Goal: Task Accomplishment & Management: Use online tool/utility

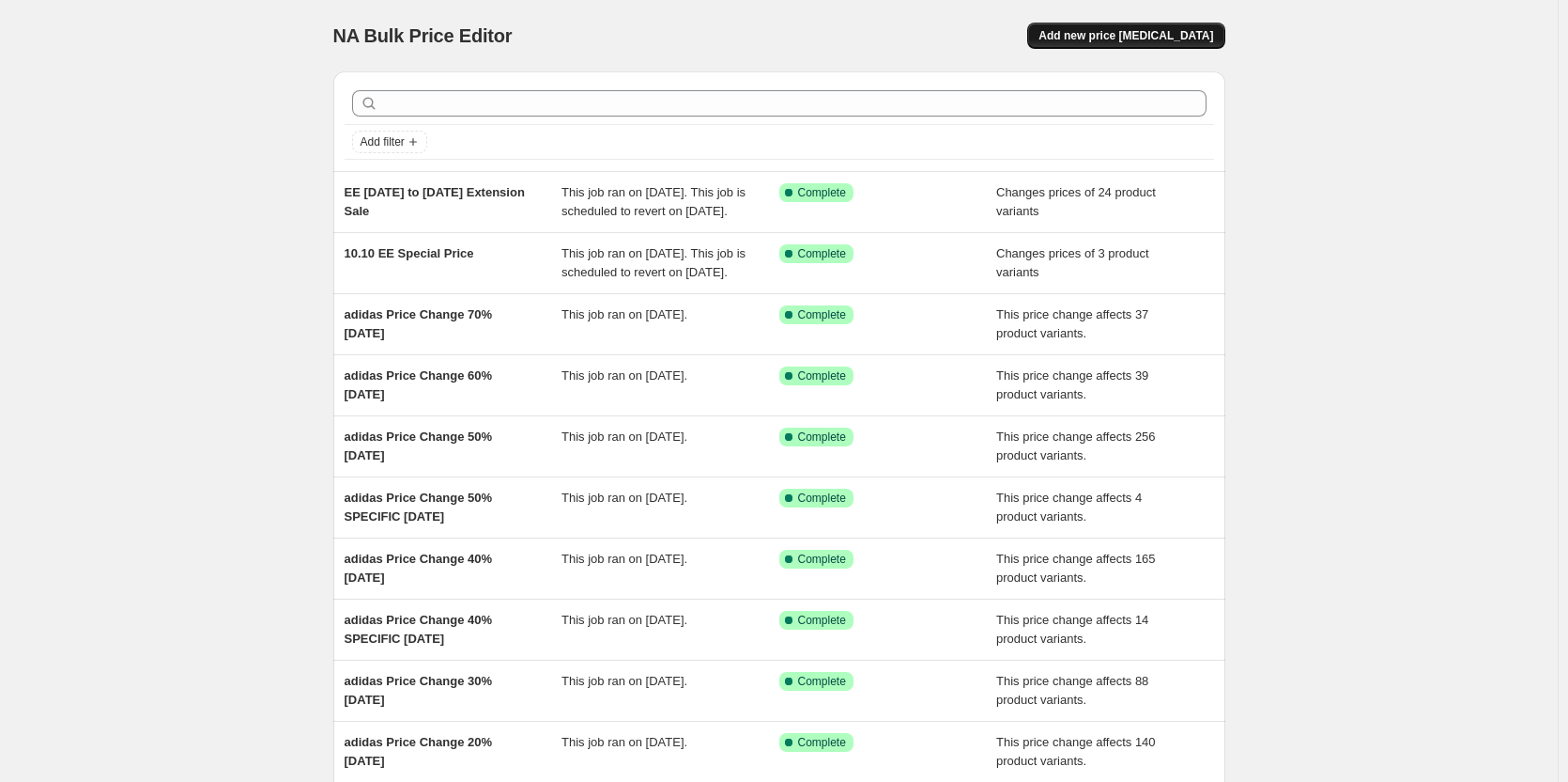
click at [1164, 35] on span "Add new price [MEDICAL_DATA]" at bounding box center [1125, 36] width 175 height 15
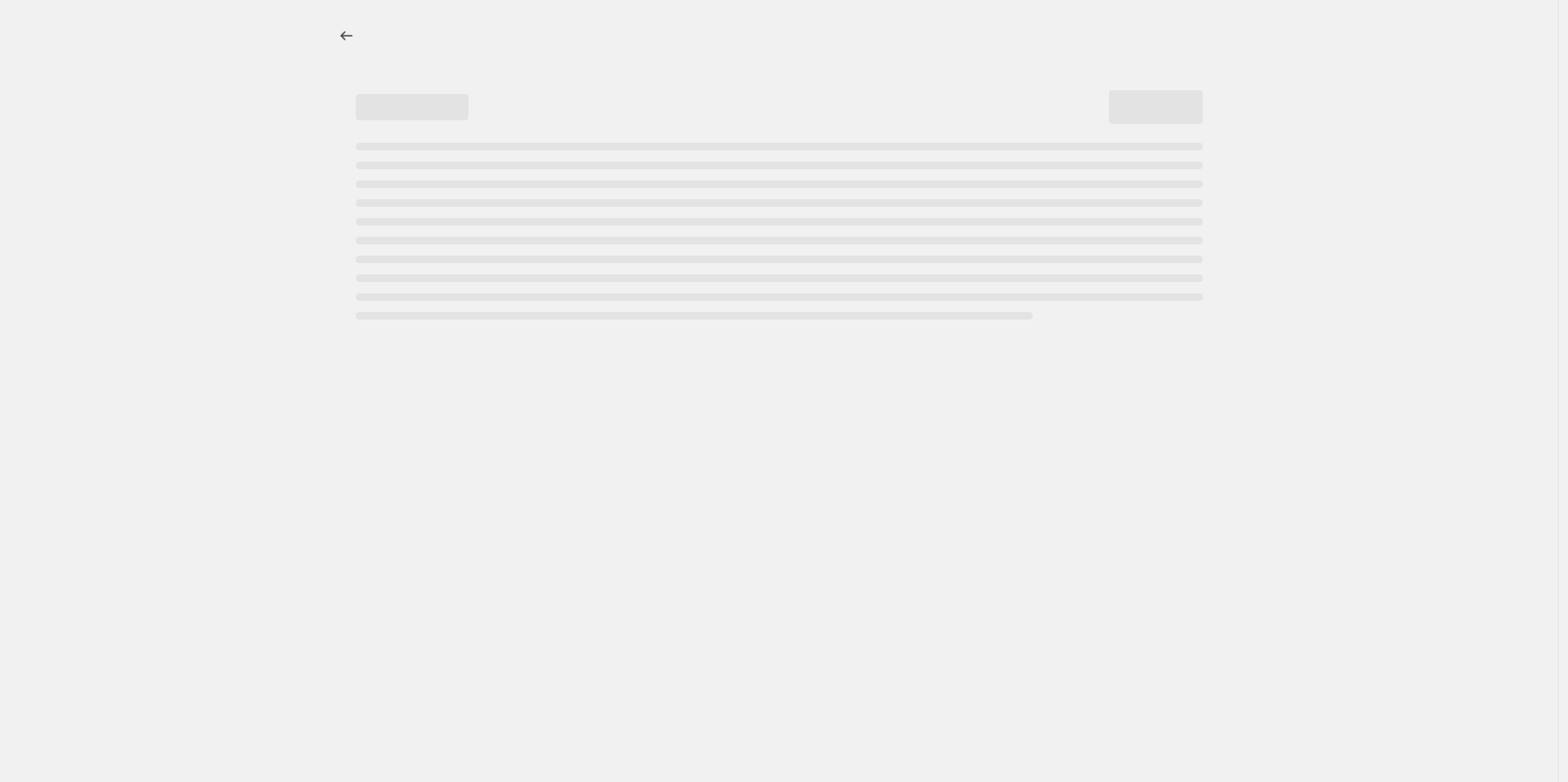
select select "percentage"
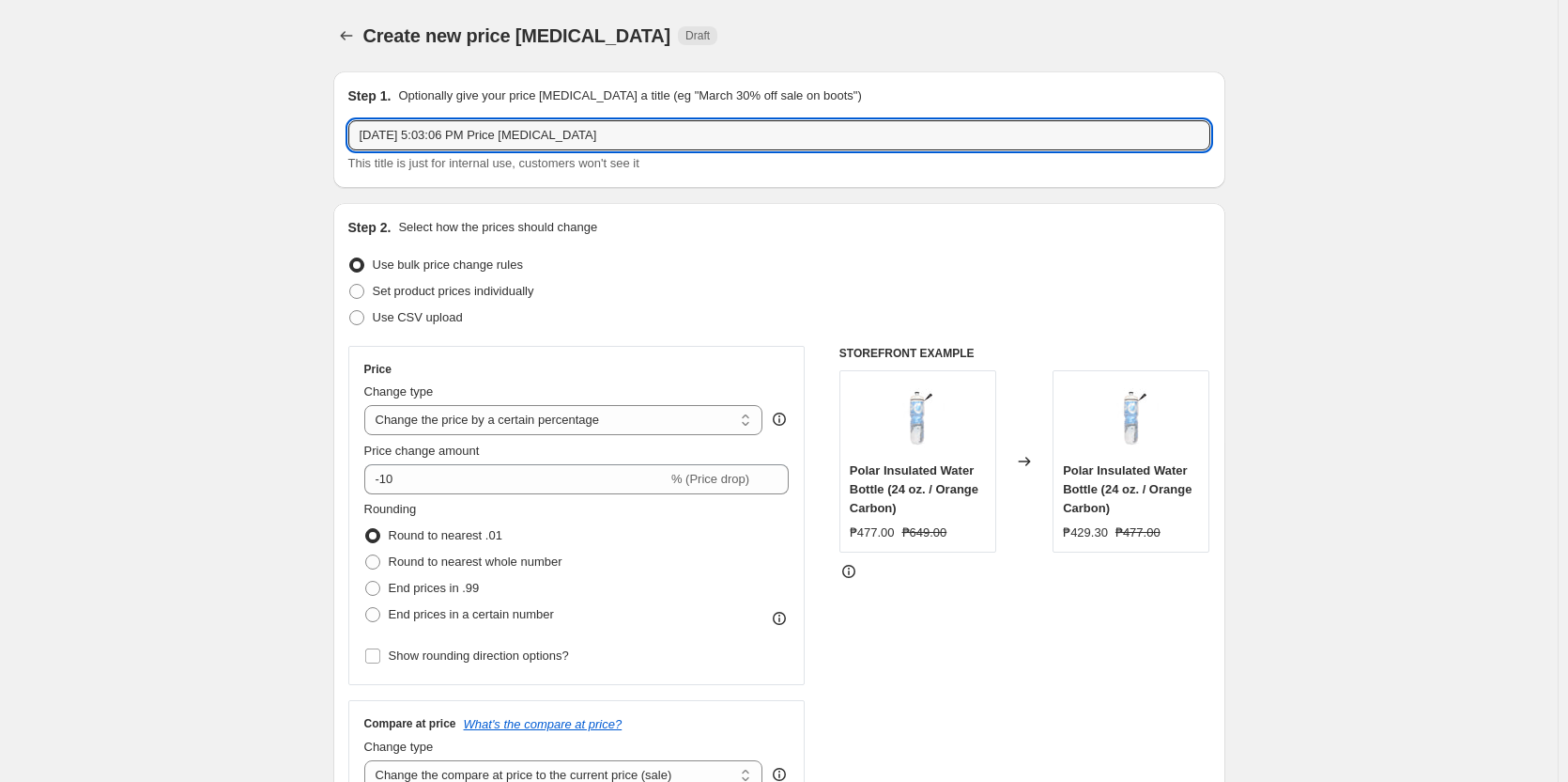
drag, startPoint x: 669, startPoint y: 133, endPoint x: 342, endPoint y: 146, distance: 327.3
click at [342, 146] on div "Step 1. Optionally give your price [MEDICAL_DATA] a title (eg "March 30% off sa…" at bounding box center [779, 130] width 892 height 116
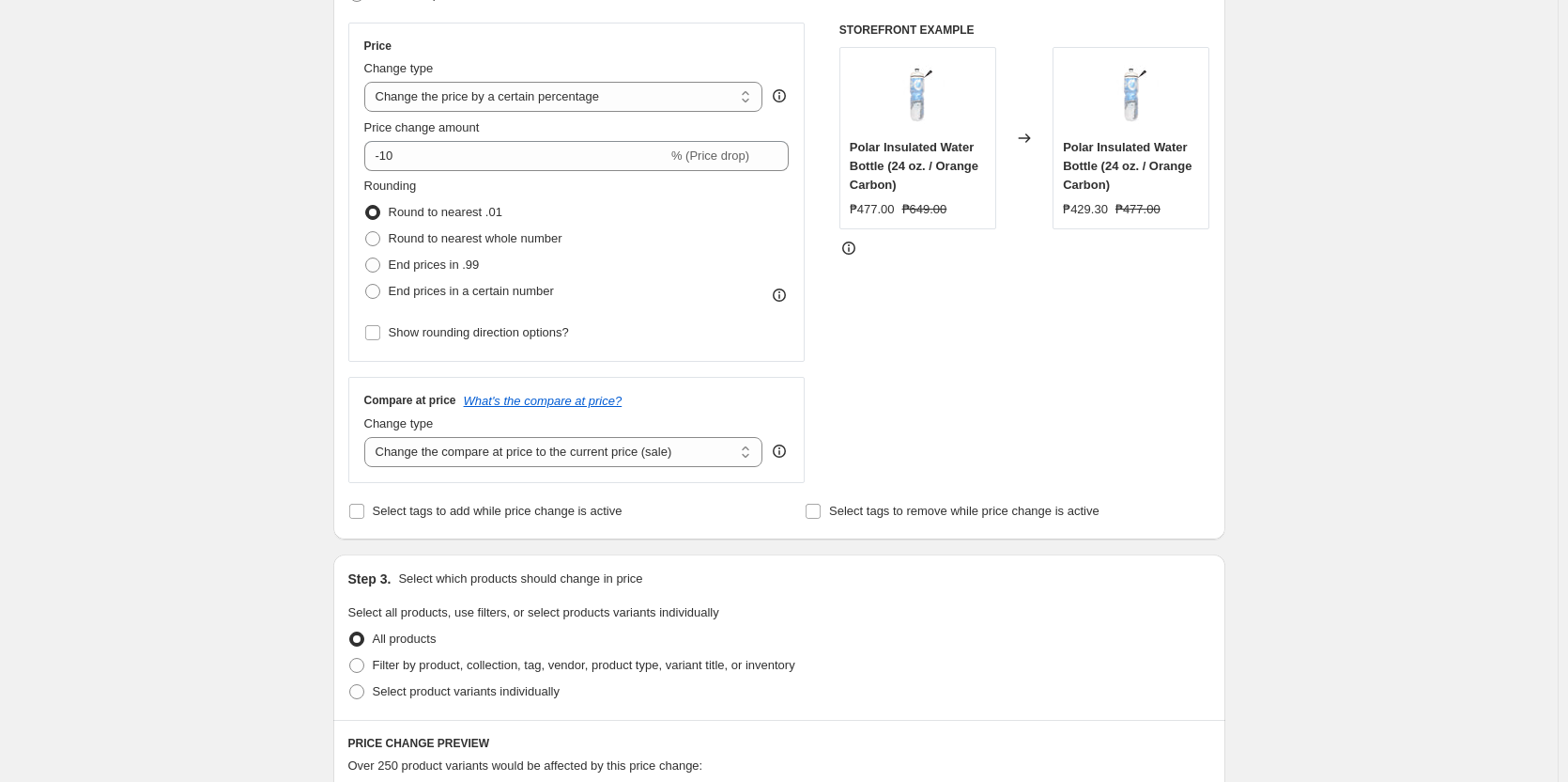
scroll to position [470, 0]
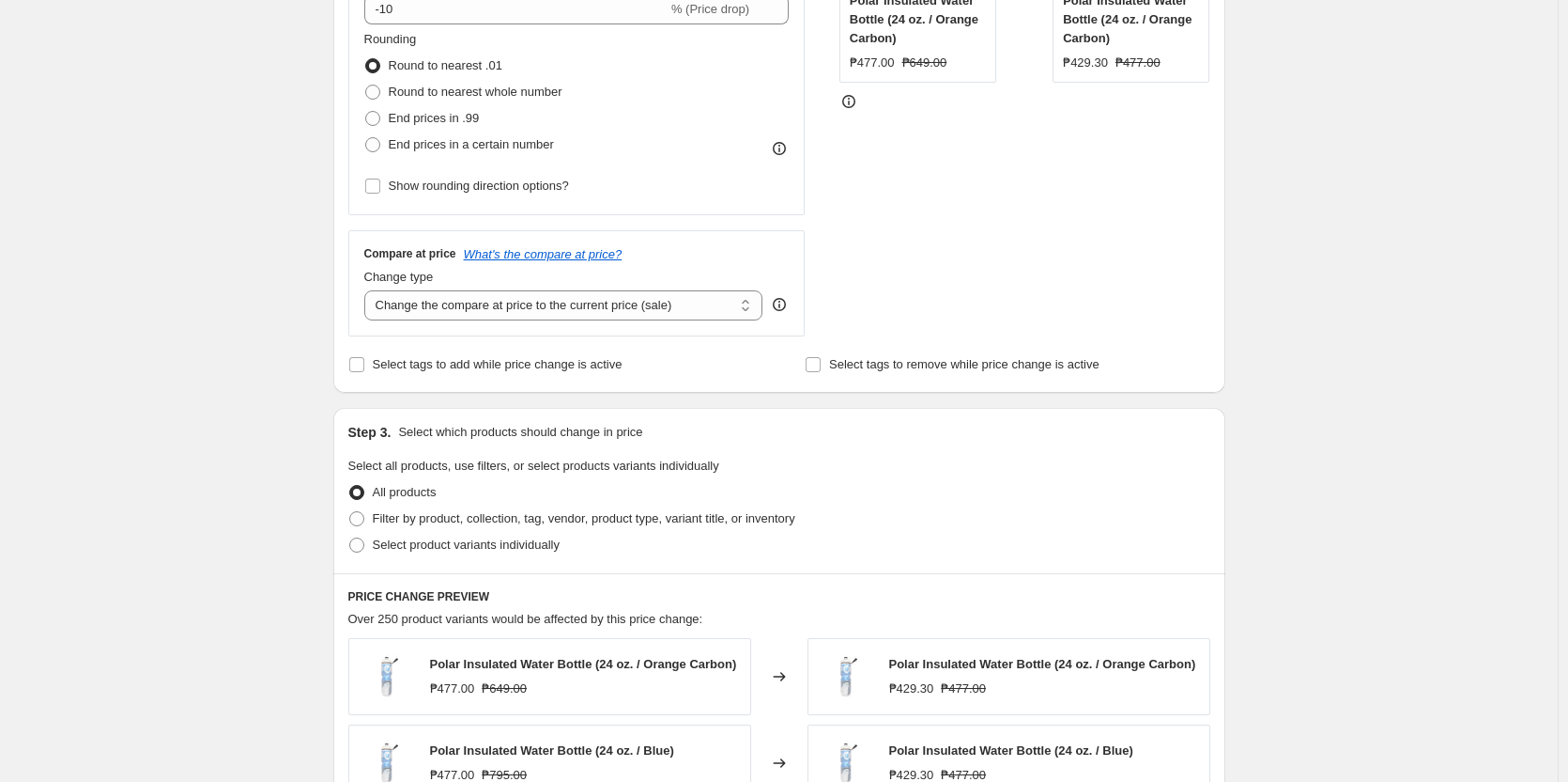
type input "Everlast On 10% Discount"
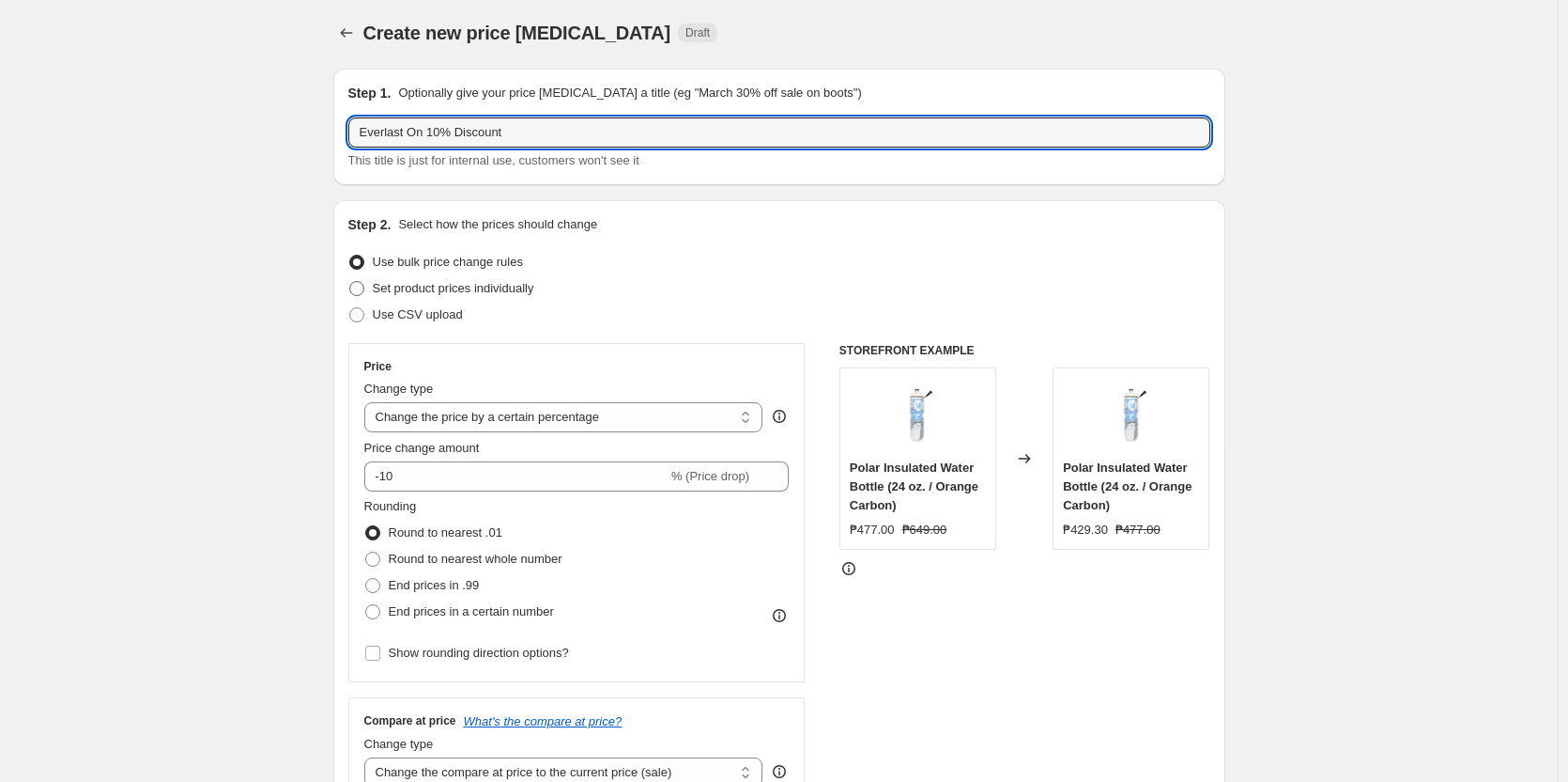
scroll to position [0, 0]
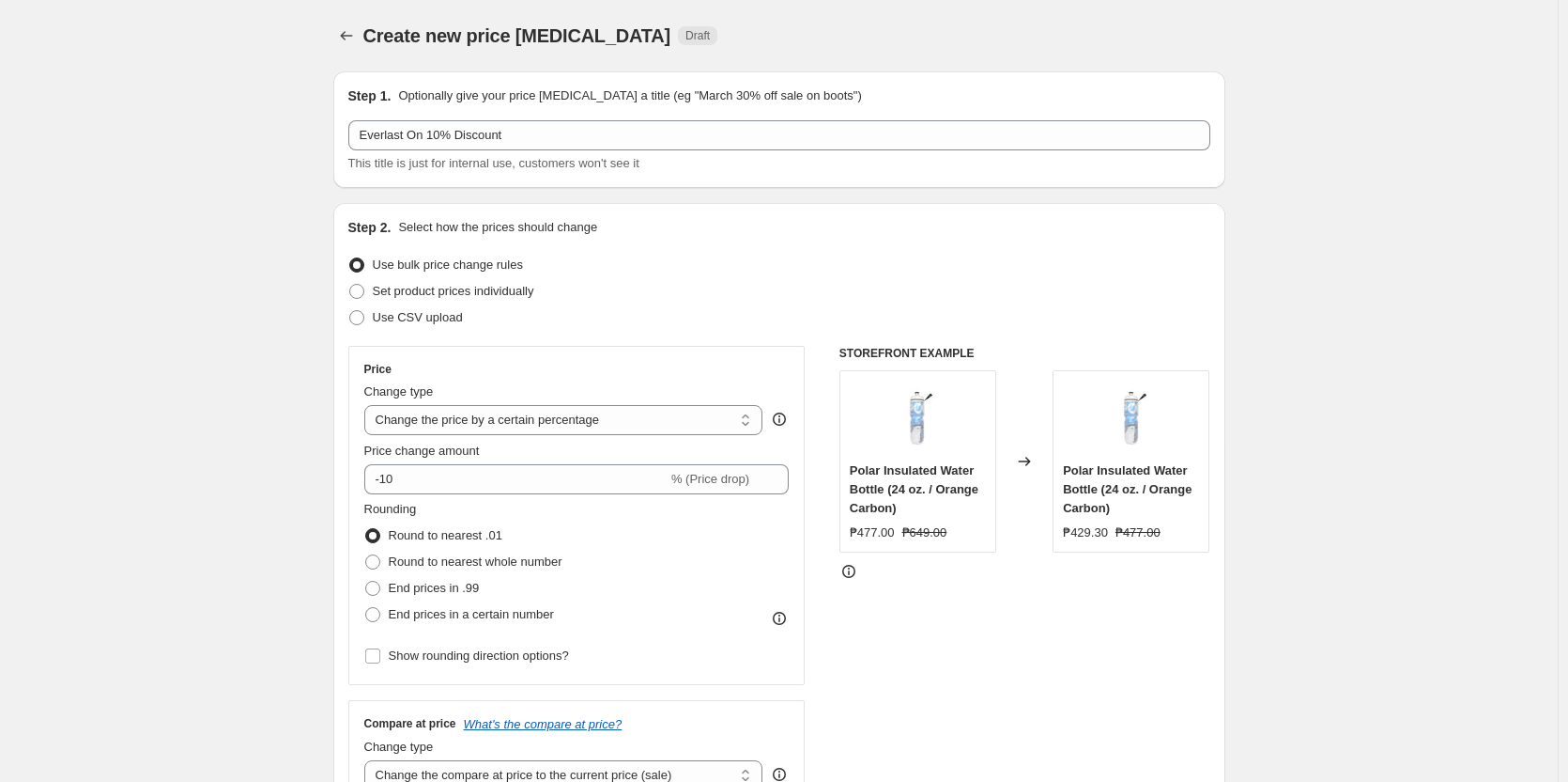
click at [360, 263] on span at bounding box center [357, 265] width 15 height 15
click at [350, 259] on input "Use bulk price change rules" at bounding box center [349, 258] width 1 height 1
click at [688, 421] on select "Change the price to a certain amount Change the price by a certain amount Chang…" at bounding box center [564, 419] width 399 height 30
select select "pcap"
click at [368, 405] on select "Change the price to a certain amount Change the price by a certain amount Chang…" at bounding box center [564, 419] width 399 height 30
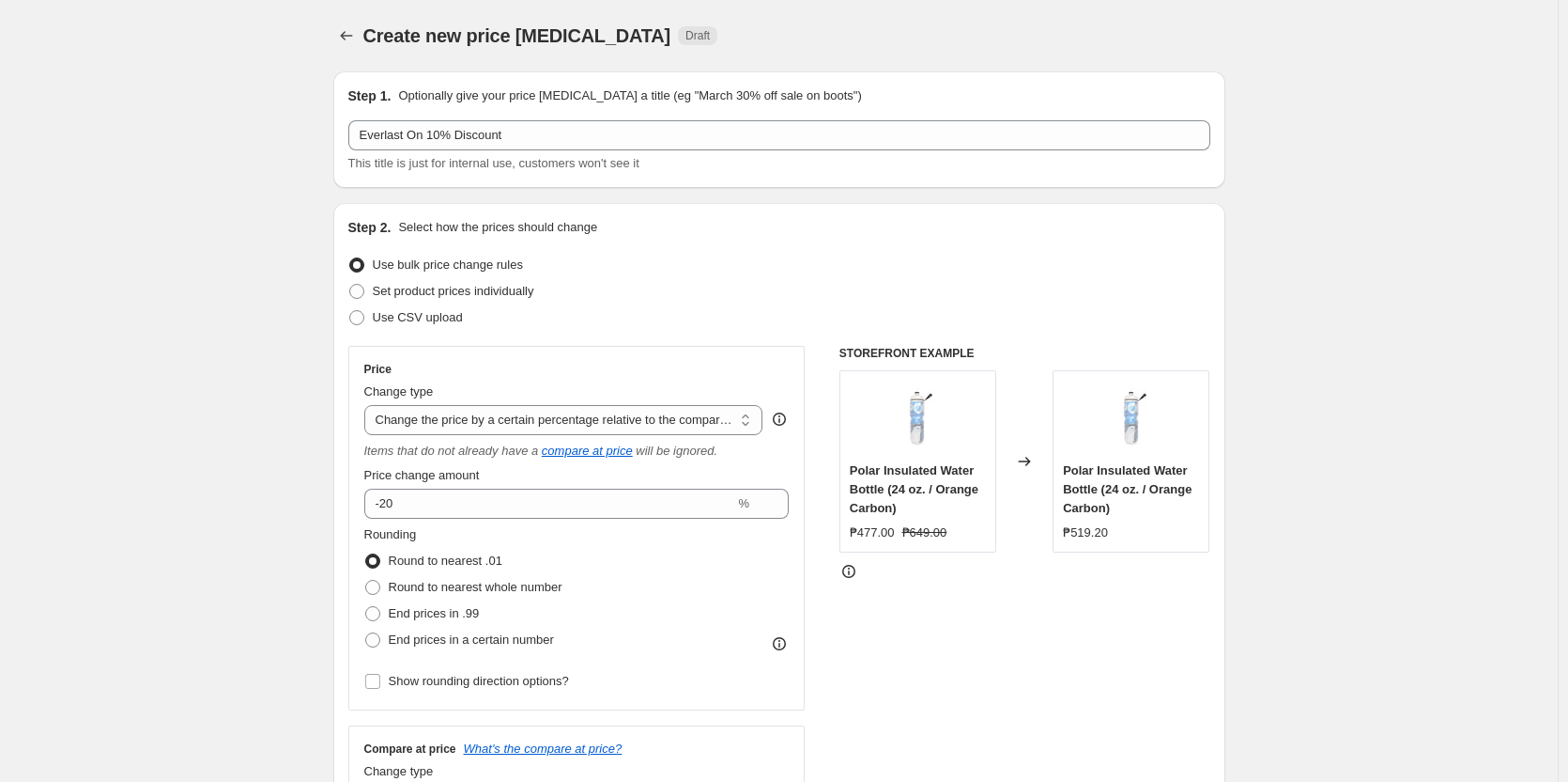
scroll to position [94, 0]
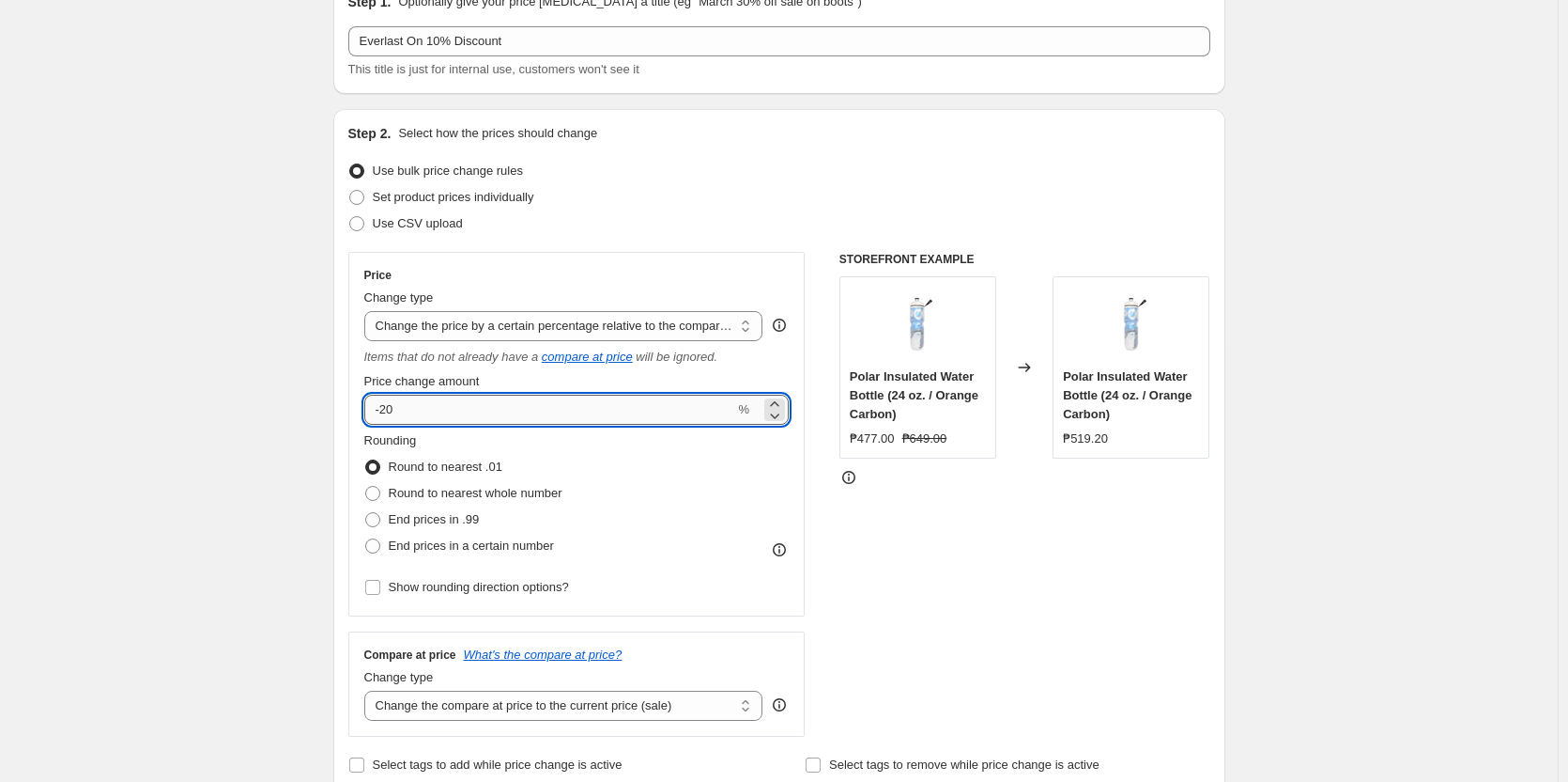
click at [470, 416] on input "-20" at bounding box center [550, 409] width 371 height 30
type input "-2"
type input "-10"
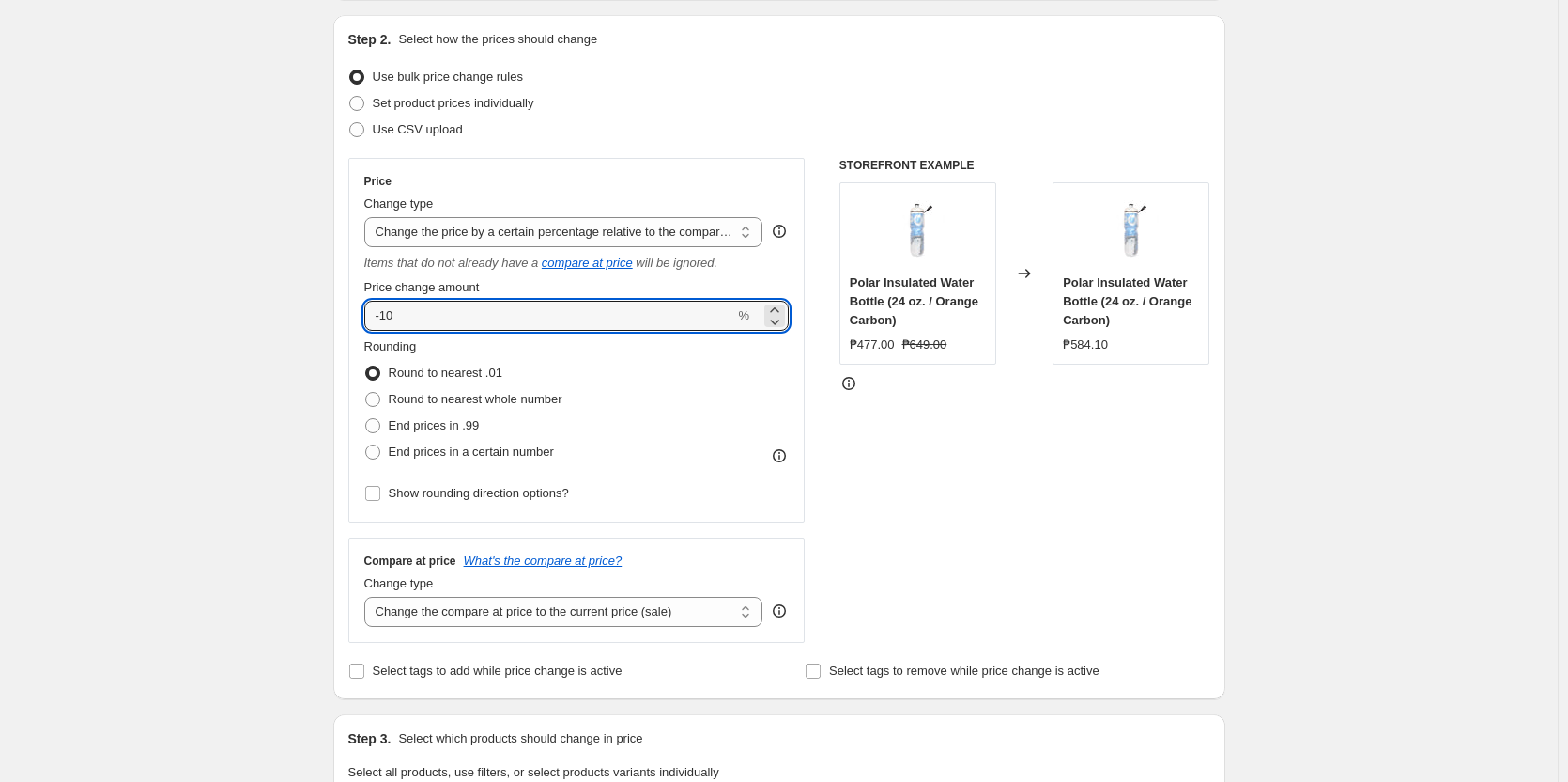
scroll to position [282, 0]
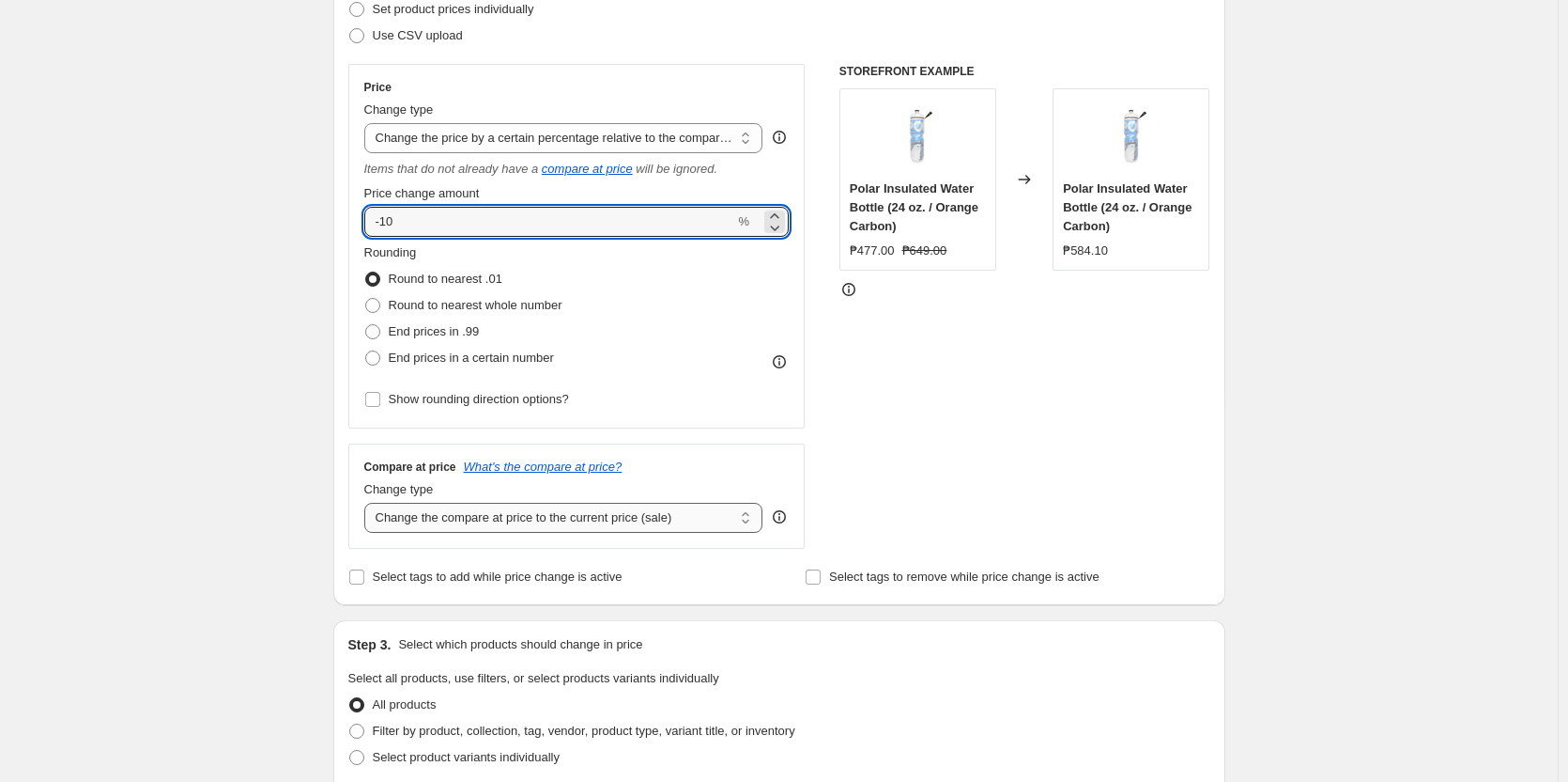
click at [704, 527] on select "Change the compare at price to the current price (sale) Change the compare at p…" at bounding box center [564, 517] width 399 height 30
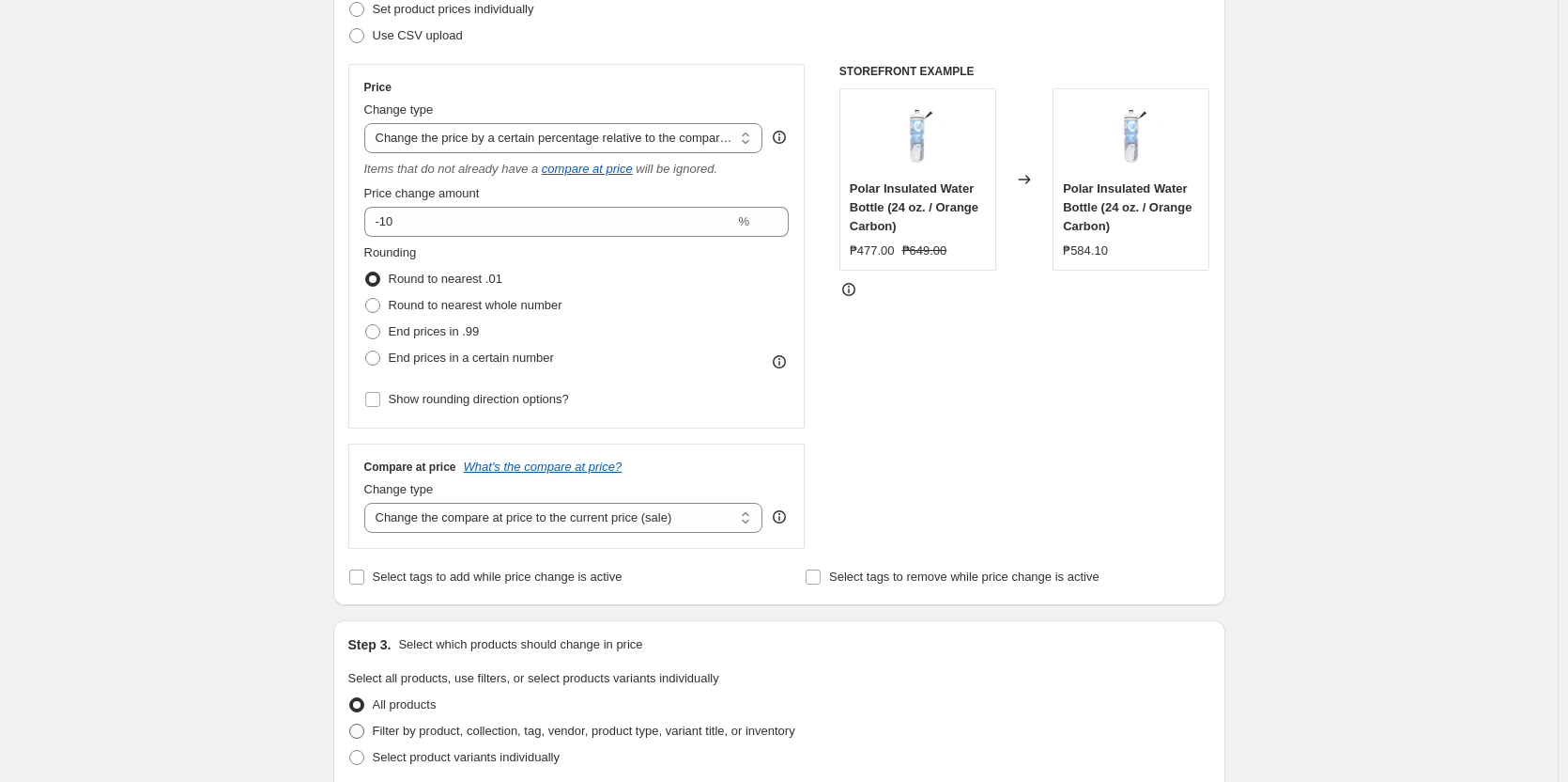
select select "no_change"
click at [368, 502] on select "Change the compare at price to the current price (sale) Change the compare at p…" at bounding box center [564, 517] width 399 height 30
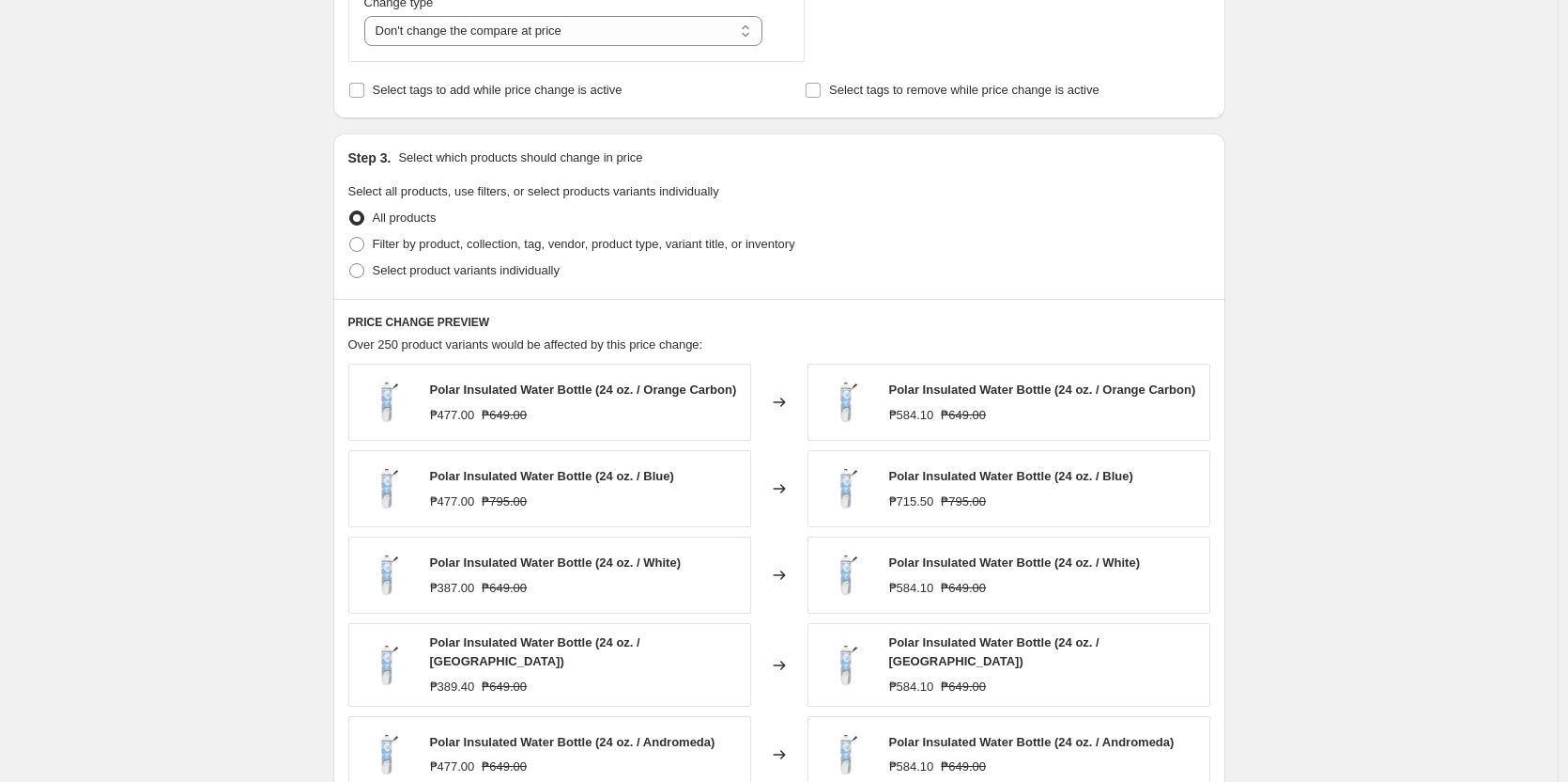
scroll to position [751, 0]
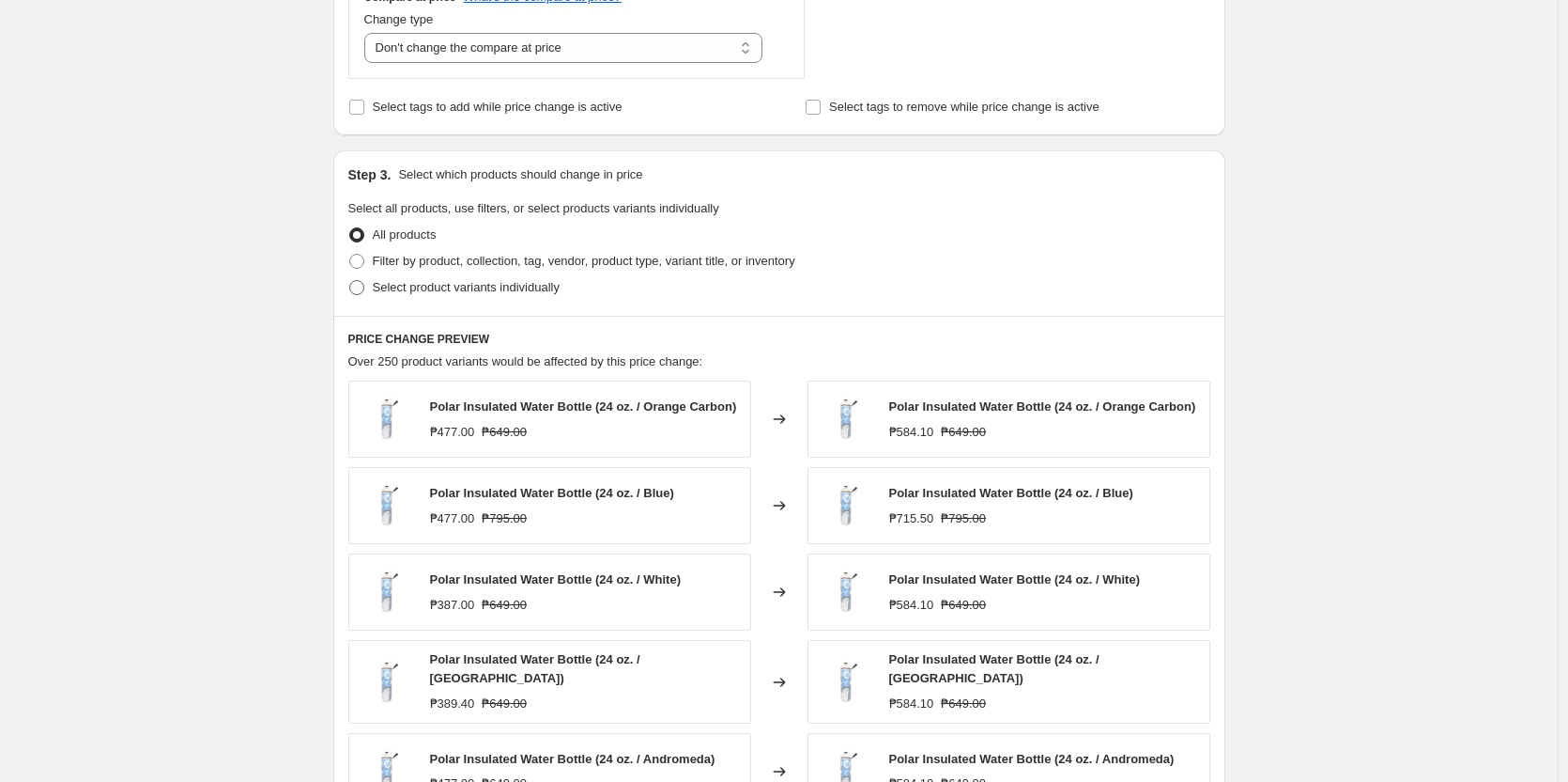
click at [526, 290] on span "Select product variants individually" at bounding box center [467, 286] width 187 height 14
click at [350, 281] on input "Select product variants individually" at bounding box center [349, 280] width 1 height 1
radio input "true"
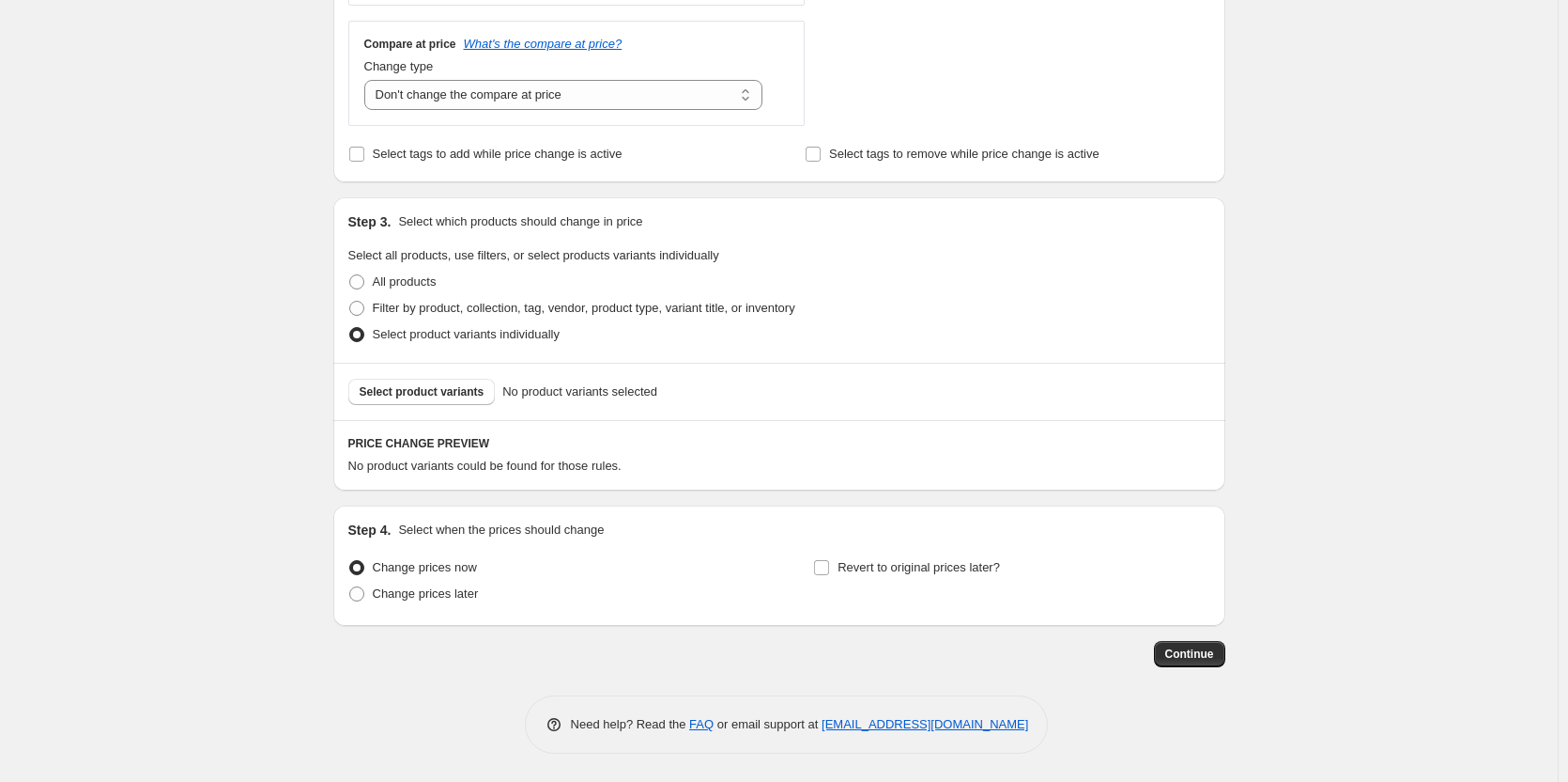
scroll to position [706, 0]
click at [440, 392] on span "Select product variants" at bounding box center [422, 391] width 125 height 15
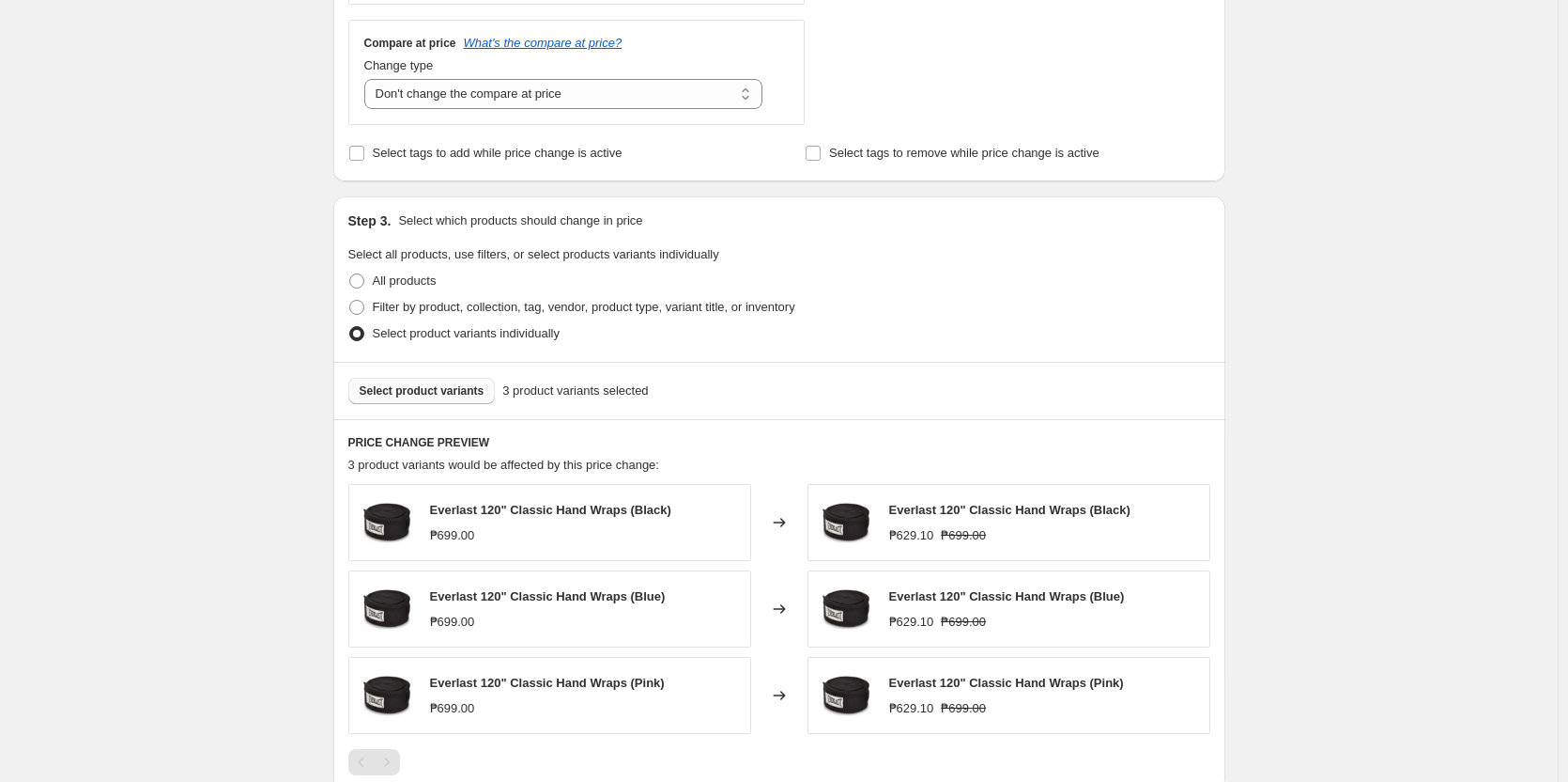
click at [447, 401] on button "Select product variants" at bounding box center [422, 391] width 147 height 27
click at [439, 396] on span "Select product variants" at bounding box center [422, 391] width 125 height 15
click at [454, 389] on span "Select product variants" at bounding box center [422, 391] width 125 height 15
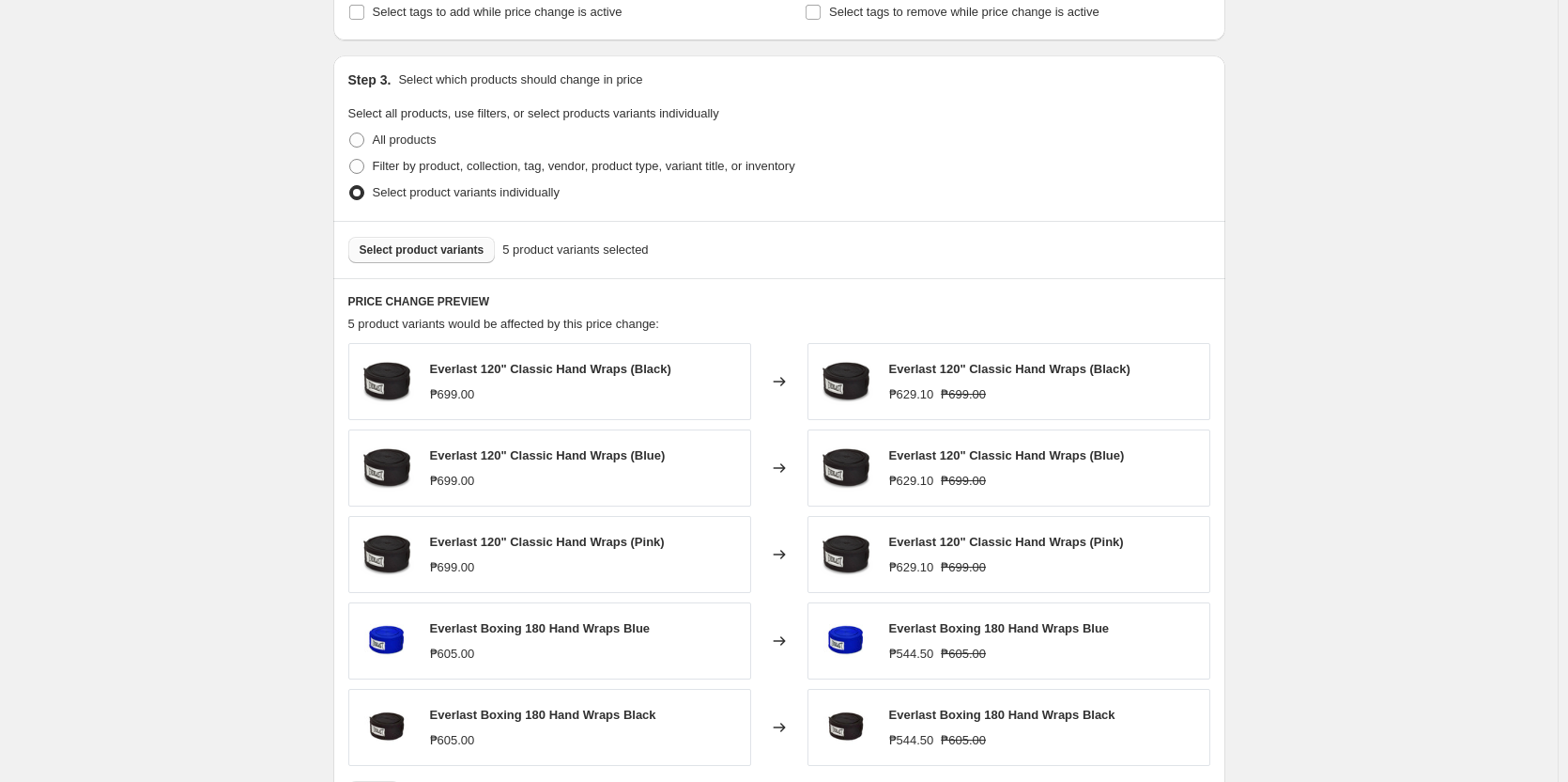
scroll to position [894, 0]
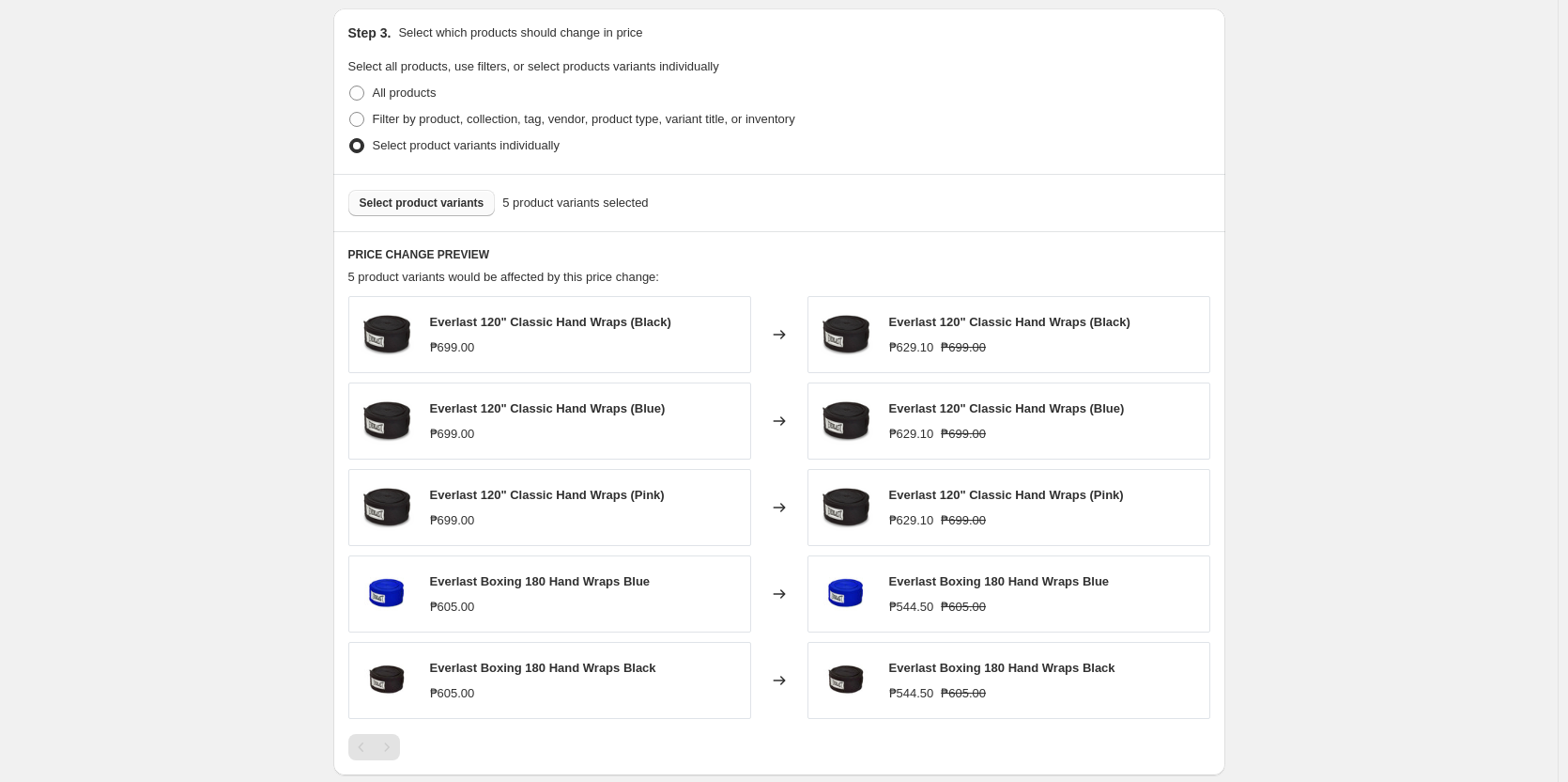
click at [428, 206] on span "Select product variants" at bounding box center [422, 203] width 125 height 15
click at [435, 202] on span "Select product variants" at bounding box center [422, 203] width 125 height 15
click at [481, 195] on button "Select product variants" at bounding box center [422, 203] width 147 height 27
click at [429, 209] on span "Select product variants" at bounding box center [422, 203] width 125 height 15
click at [435, 206] on span "Select product variants" at bounding box center [422, 203] width 125 height 15
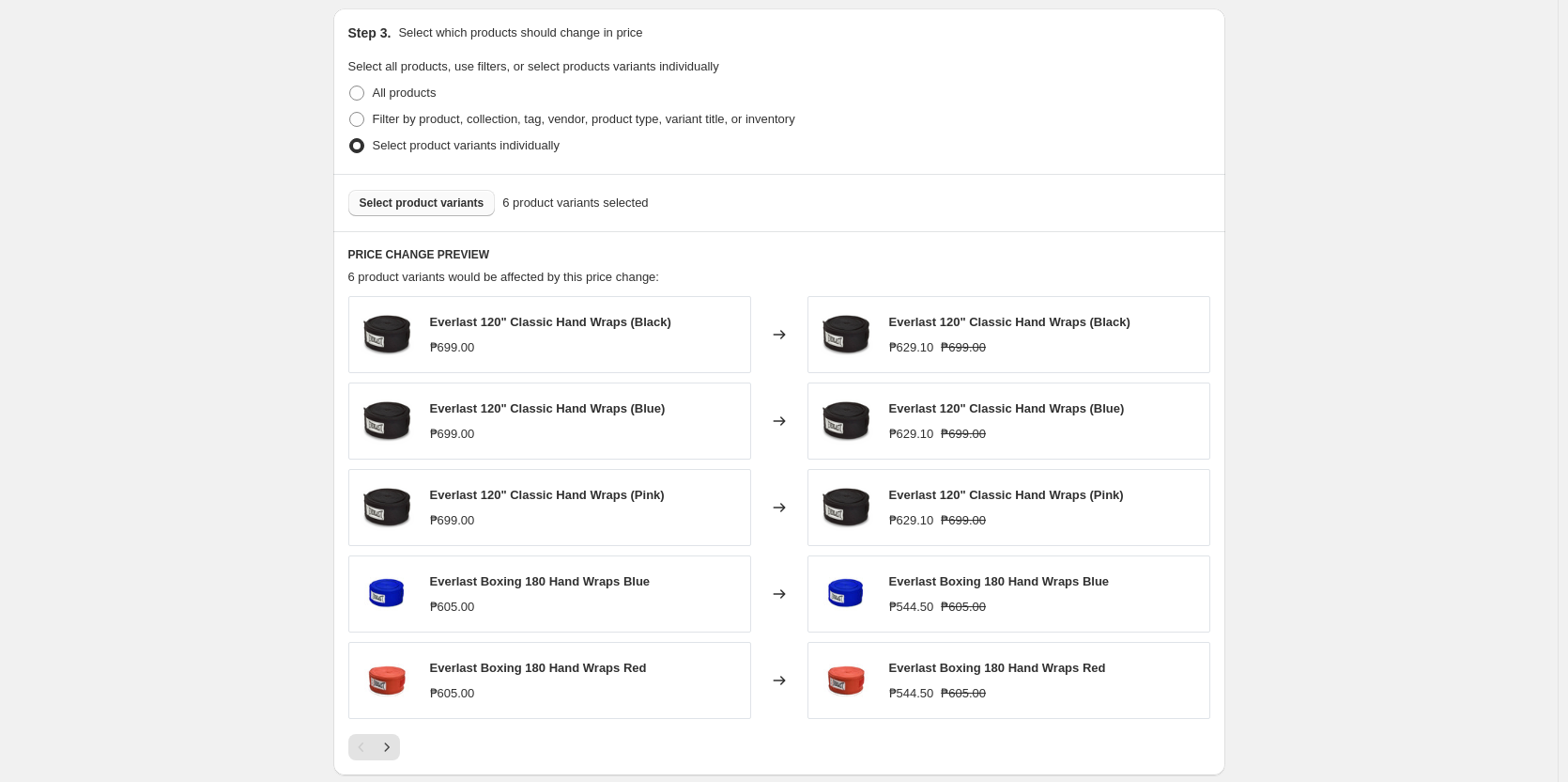
click at [461, 208] on span "Select product variants" at bounding box center [422, 203] width 125 height 15
click at [433, 209] on span "Select product variants" at bounding box center [422, 203] width 125 height 15
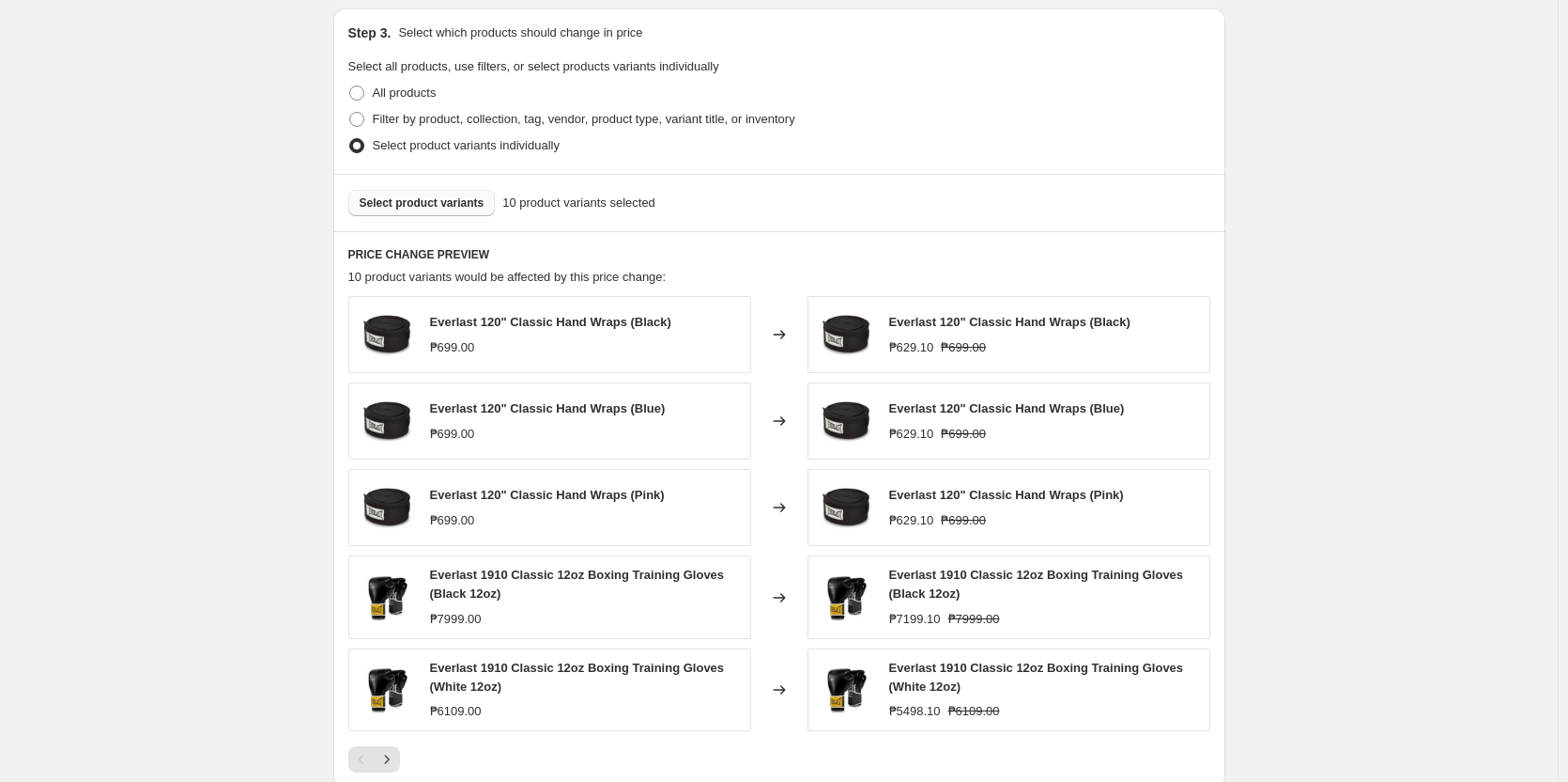
click at [412, 201] on span "Select product variants" at bounding box center [422, 203] width 125 height 15
click at [427, 207] on span "Select product variants" at bounding box center [422, 203] width 125 height 15
click at [454, 201] on span "Select product variants" at bounding box center [422, 203] width 125 height 15
click at [452, 212] on button "Select product variants" at bounding box center [422, 203] width 147 height 27
click at [481, 209] on button "Select product variants" at bounding box center [422, 203] width 147 height 27
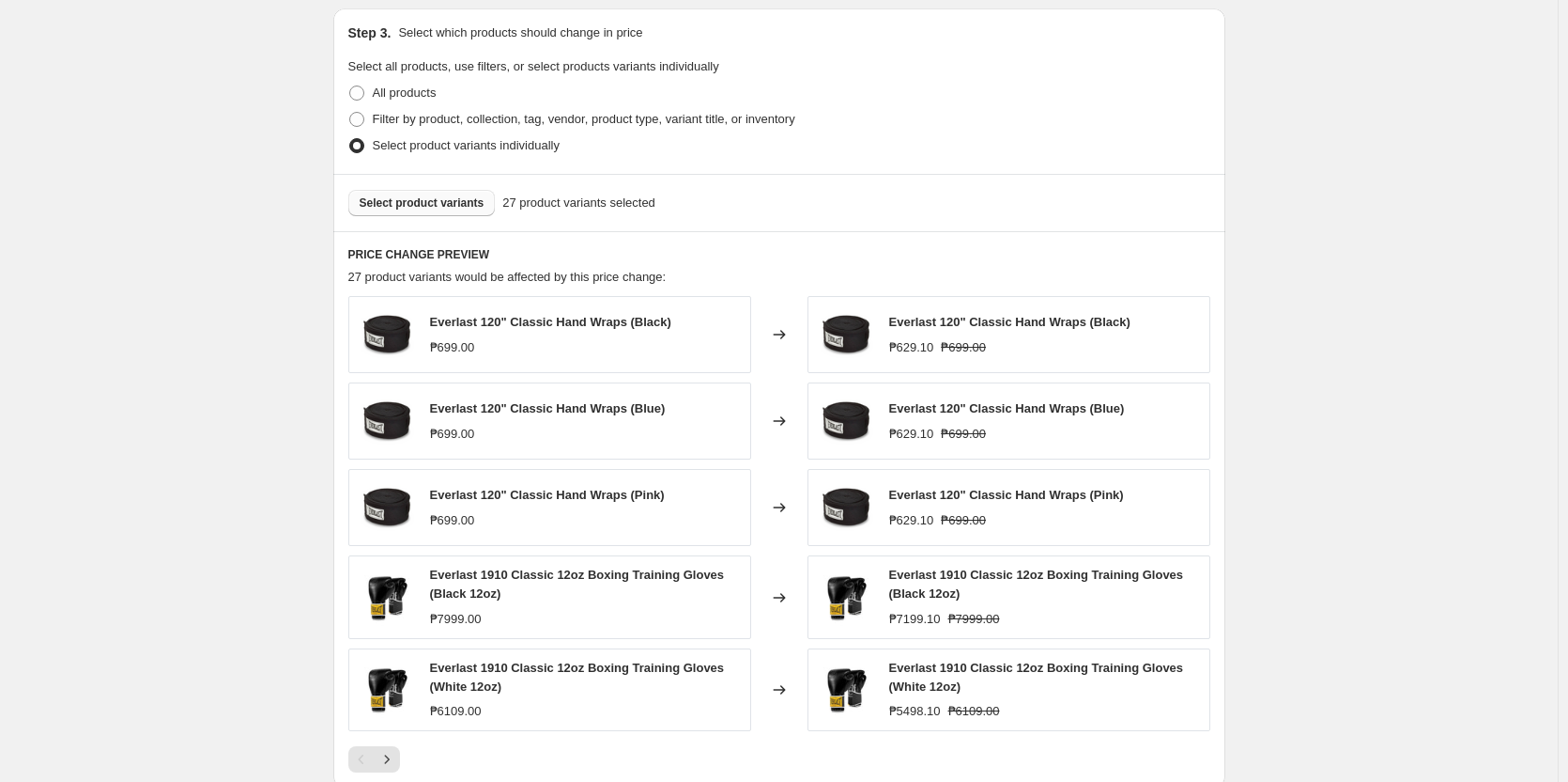
click at [463, 199] on span "Select product variants" at bounding box center [422, 203] width 125 height 15
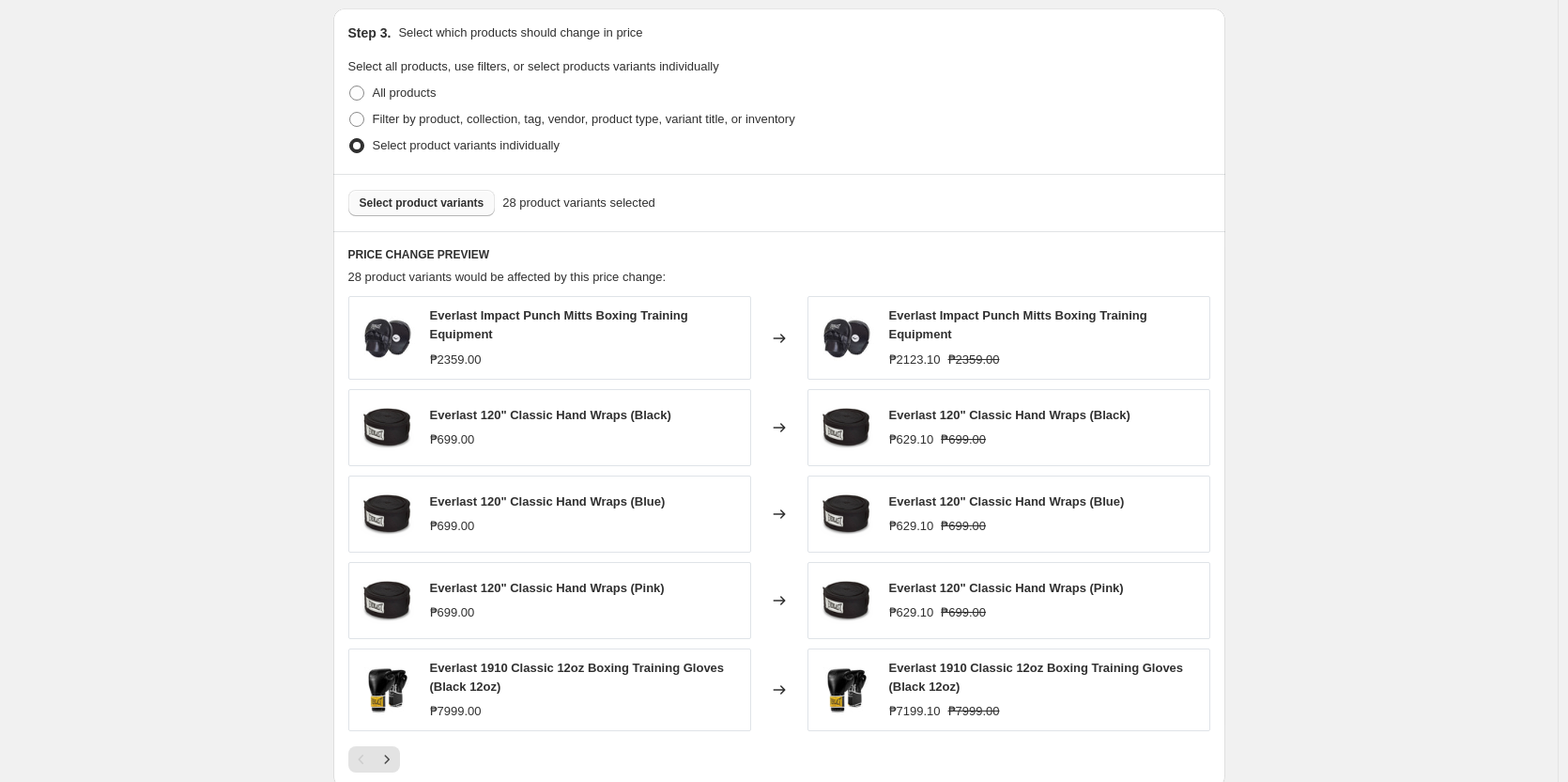
click at [415, 202] on span "Select product variants" at bounding box center [422, 203] width 125 height 15
click at [424, 210] on span "Select product variants" at bounding box center [422, 203] width 125 height 15
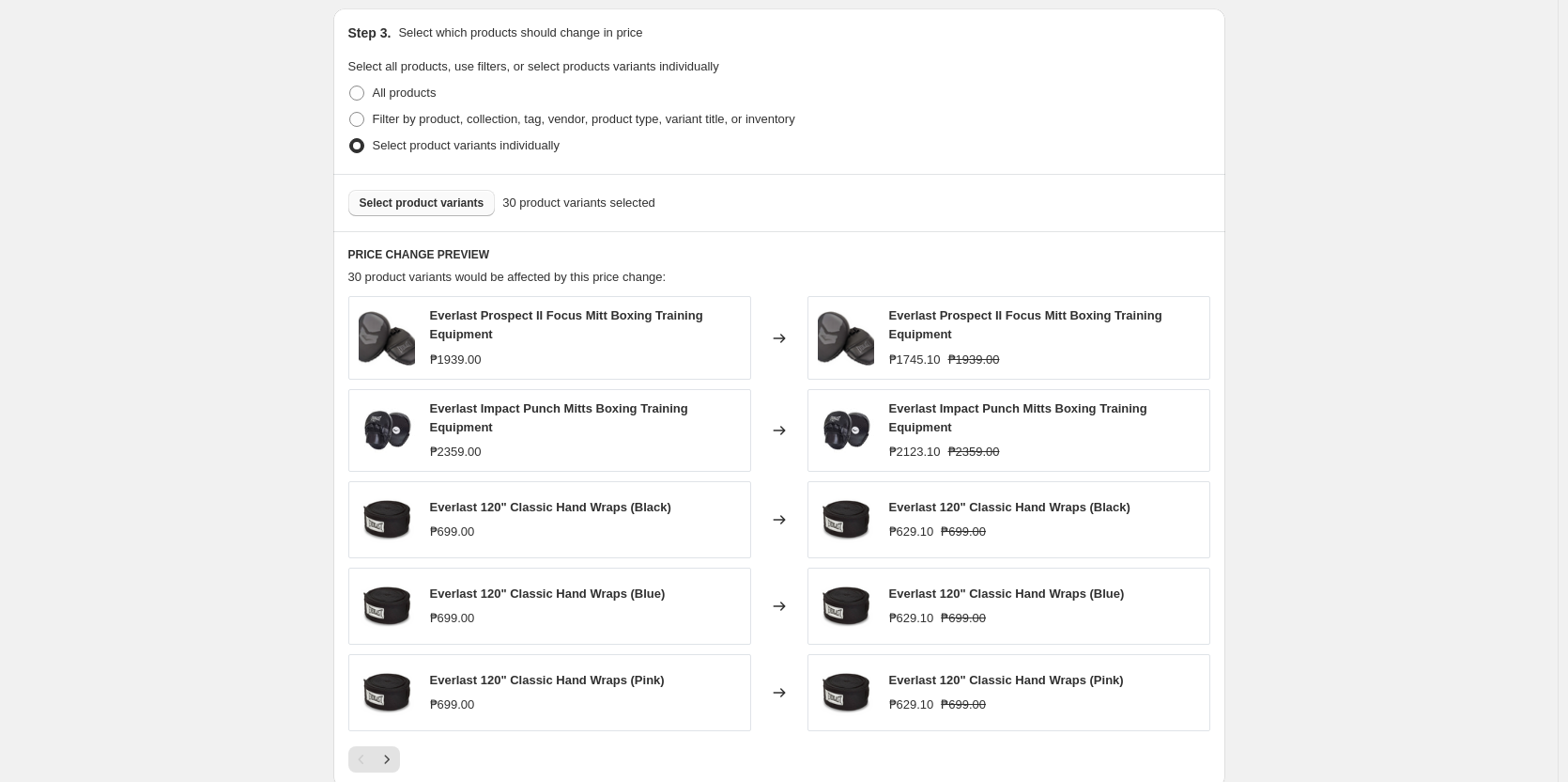
click at [447, 208] on span "Select product variants" at bounding box center [422, 203] width 125 height 15
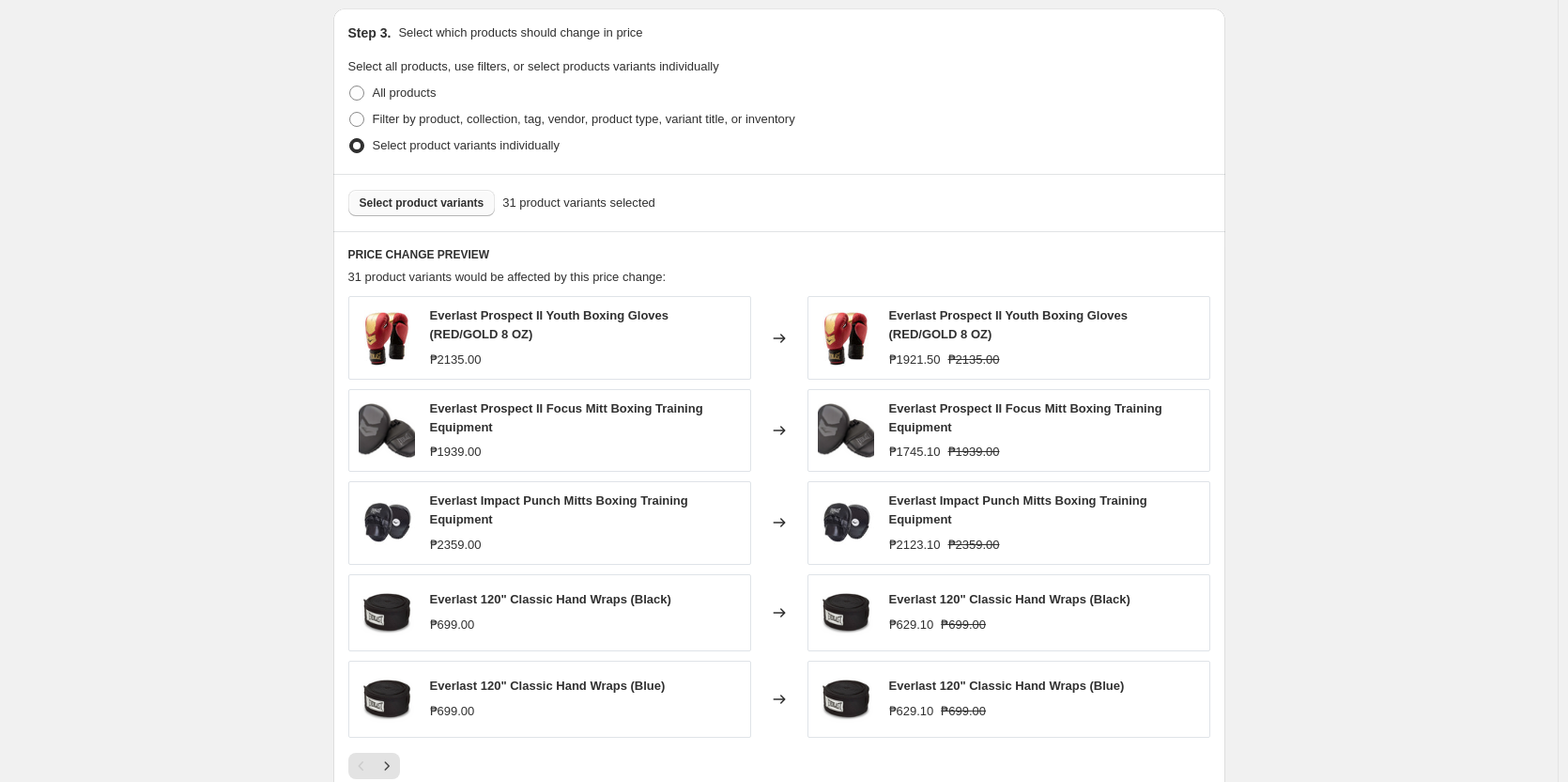
click at [469, 209] on span "Select product variants" at bounding box center [422, 203] width 125 height 15
click at [459, 206] on span "Select product variants" at bounding box center [422, 203] width 125 height 15
click at [449, 205] on span "Select product variants" at bounding box center [422, 203] width 125 height 15
click at [418, 205] on span "Select product variants" at bounding box center [422, 203] width 125 height 15
click at [437, 213] on button "Select product variants" at bounding box center [422, 203] width 147 height 27
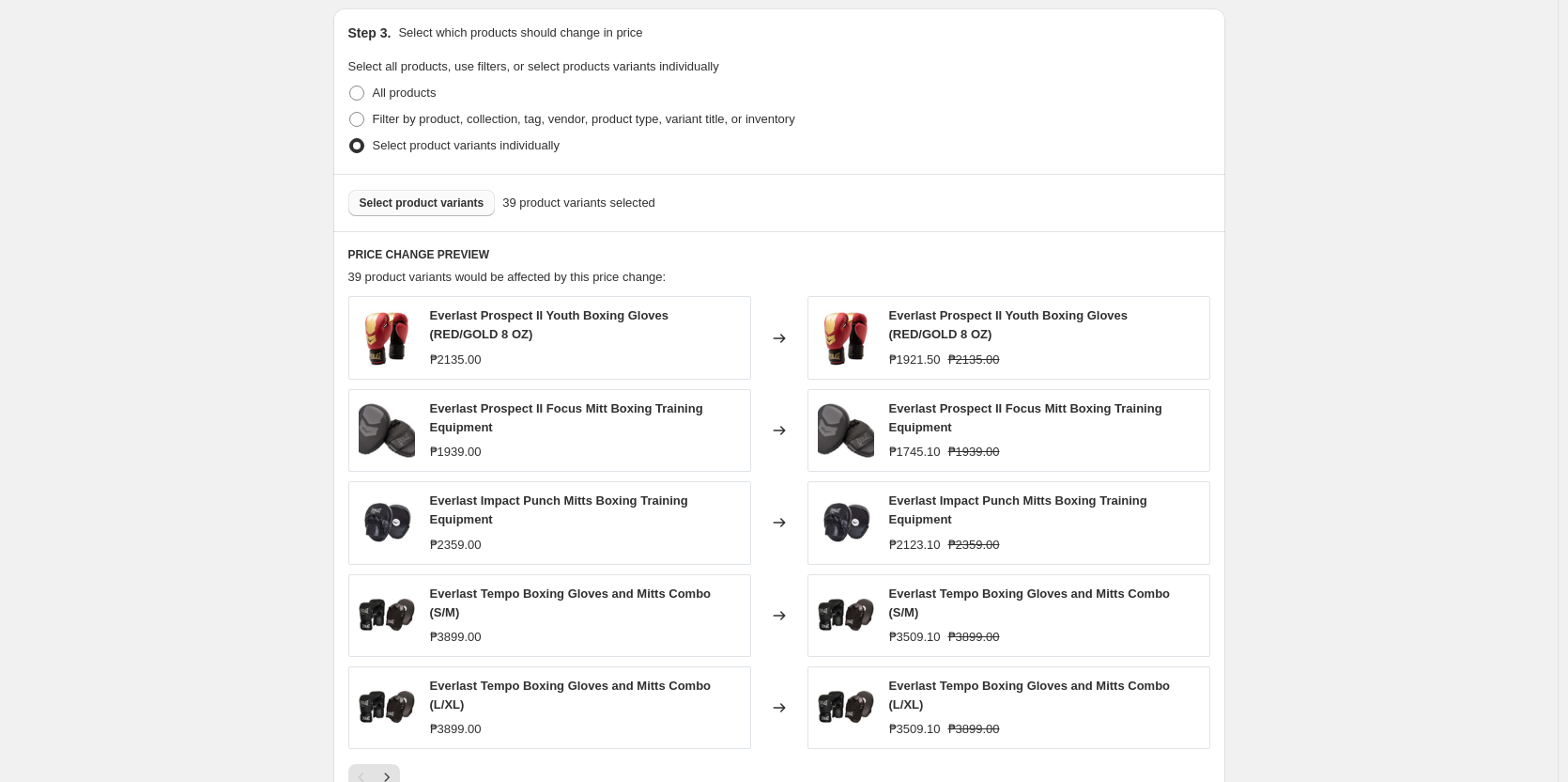
click at [421, 200] on span "Select product variants" at bounding box center [422, 203] width 125 height 15
click at [438, 213] on button "Select product variants" at bounding box center [422, 203] width 147 height 27
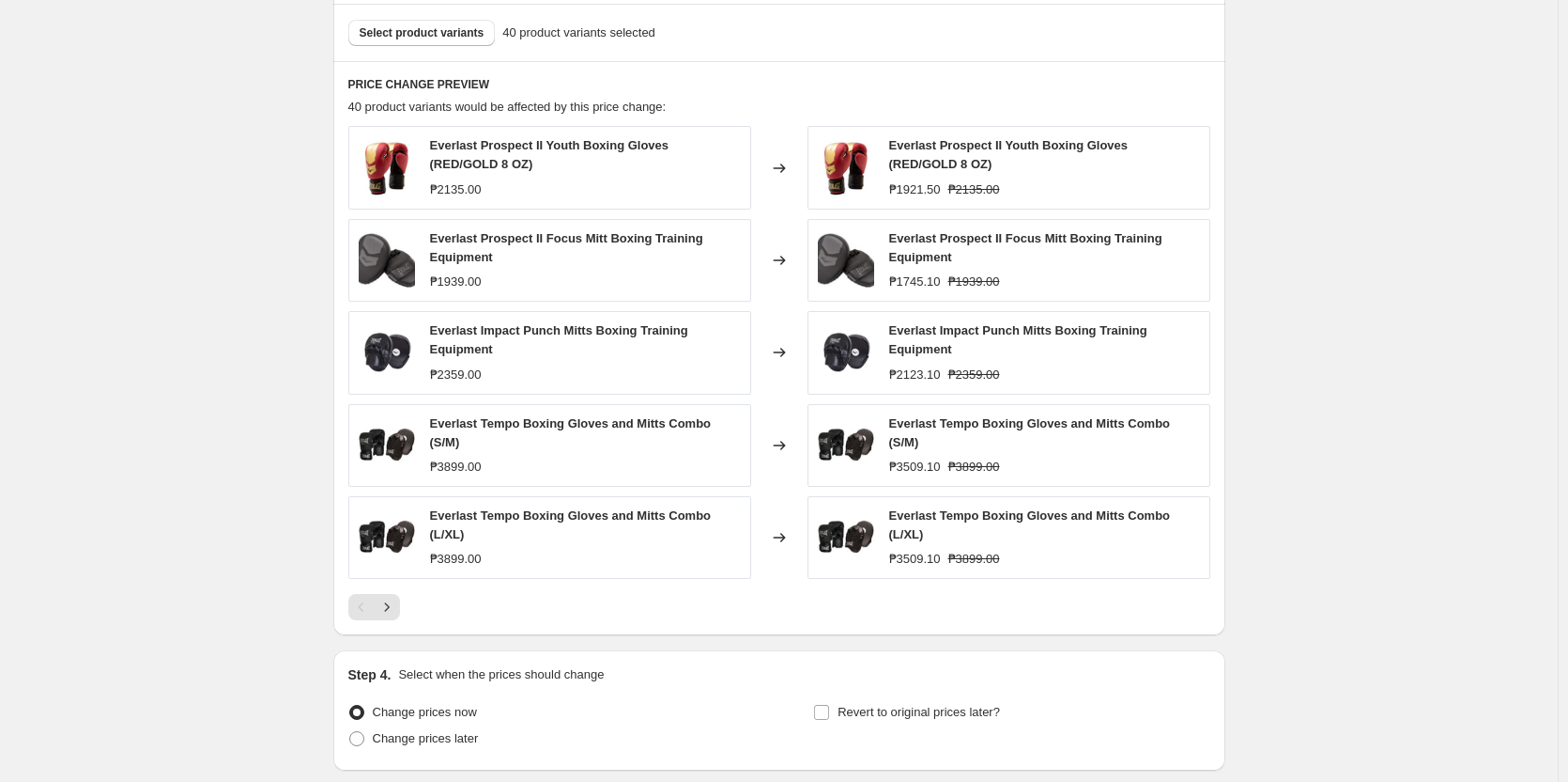
scroll to position [1209, 0]
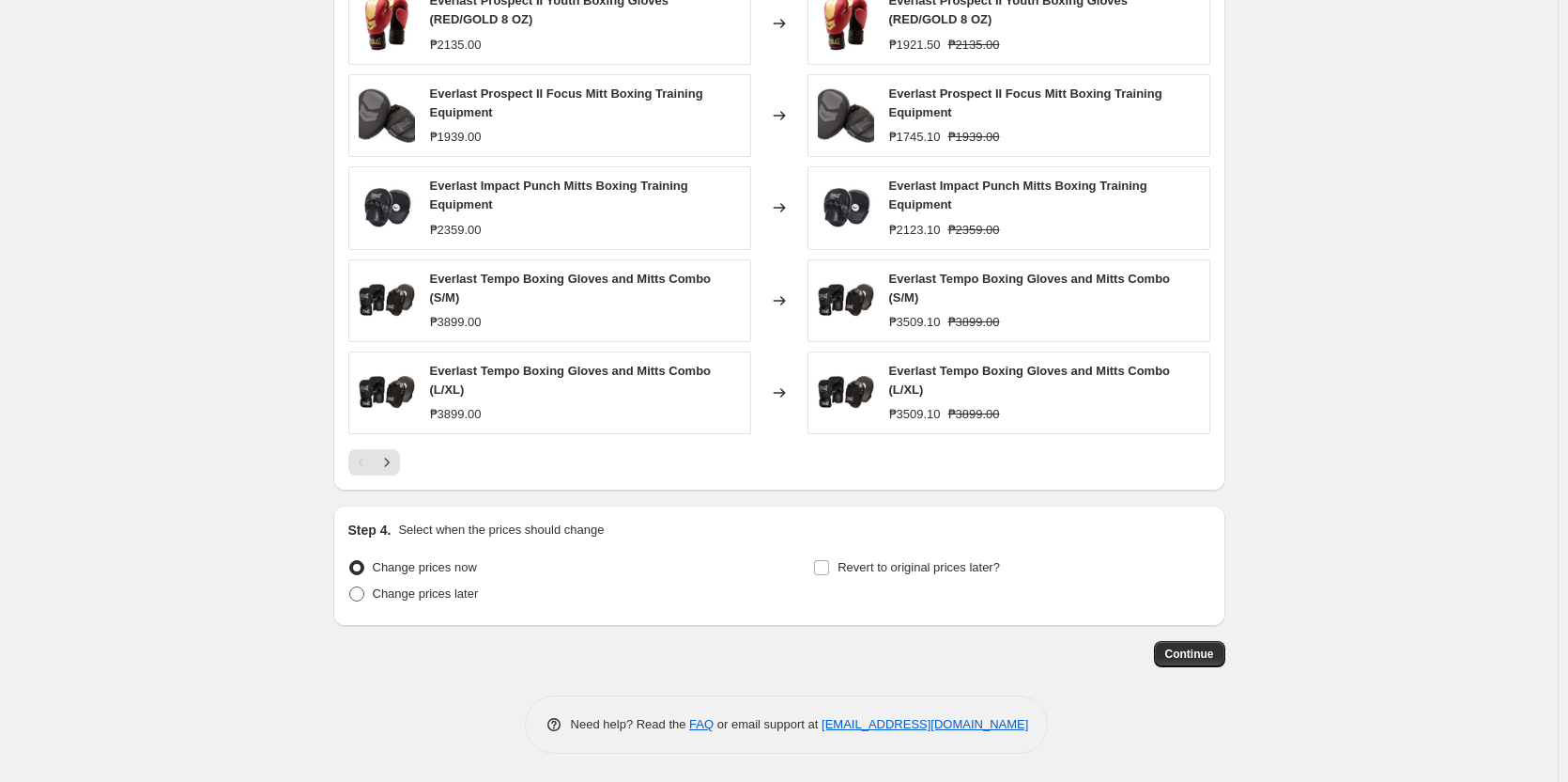
click at [366, 600] on span at bounding box center [357, 594] width 17 height 17
click at [350, 587] on input "Change prices later" at bounding box center [349, 586] width 1 height 1
radio input "true"
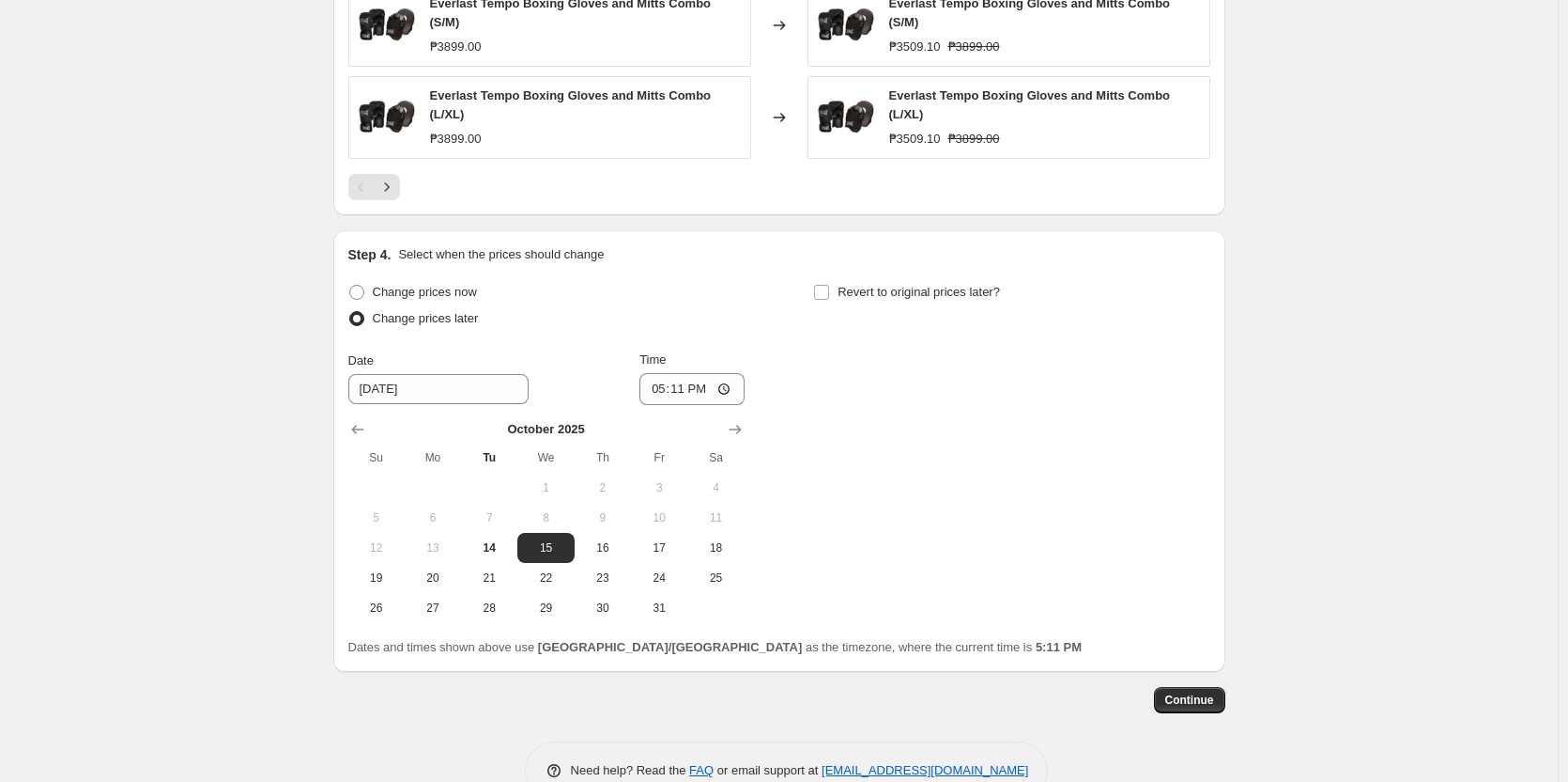
scroll to position [1490, 0]
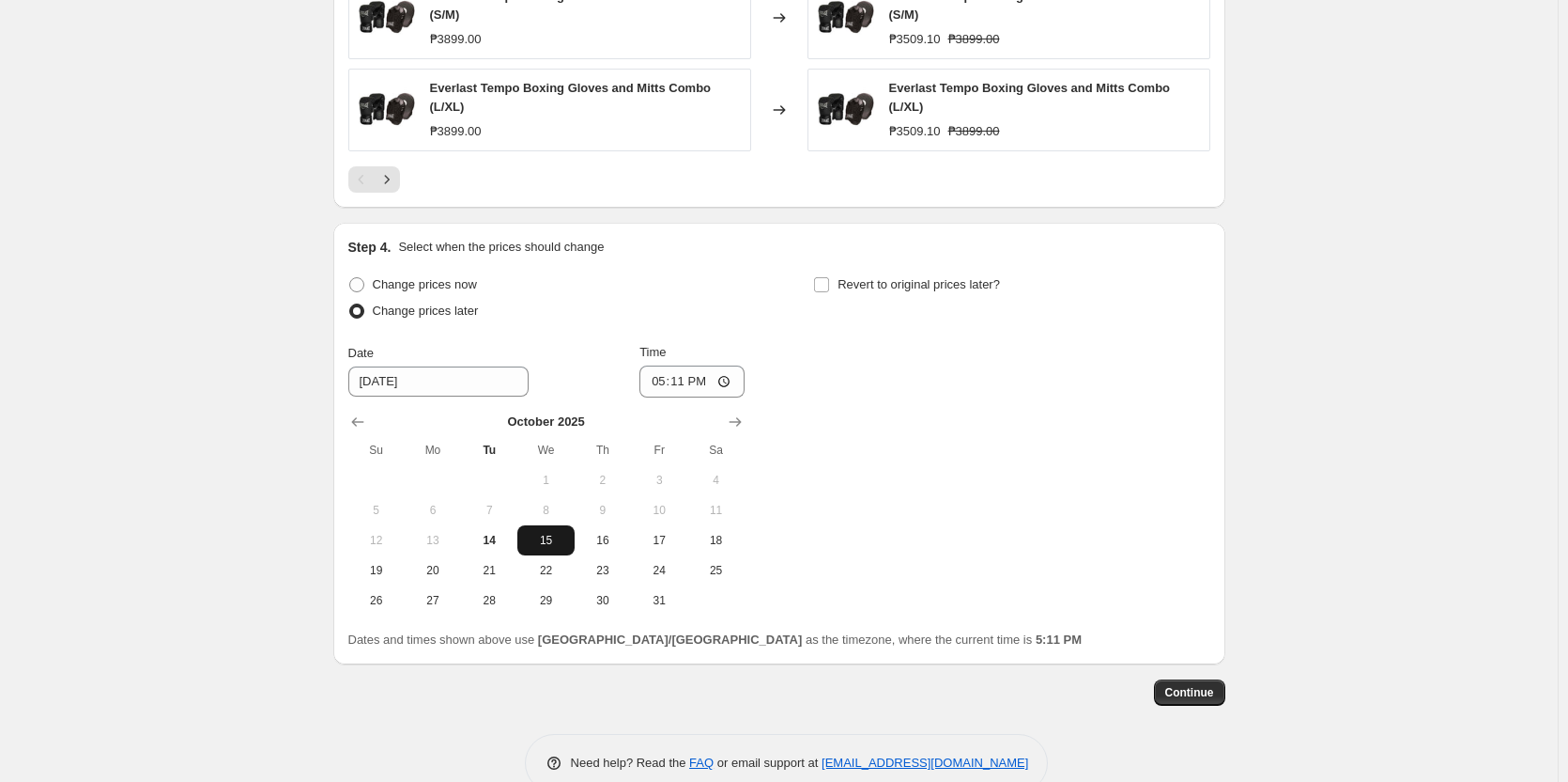
click at [551, 540] on span "15" at bounding box center [545, 540] width 41 height 15
click at [667, 383] on input "17:11" at bounding box center [692, 381] width 105 height 32
type input "00:00"
click at [826, 287] on input "Revert to original prices later?" at bounding box center [822, 285] width 15 height 15
checkbox input "true"
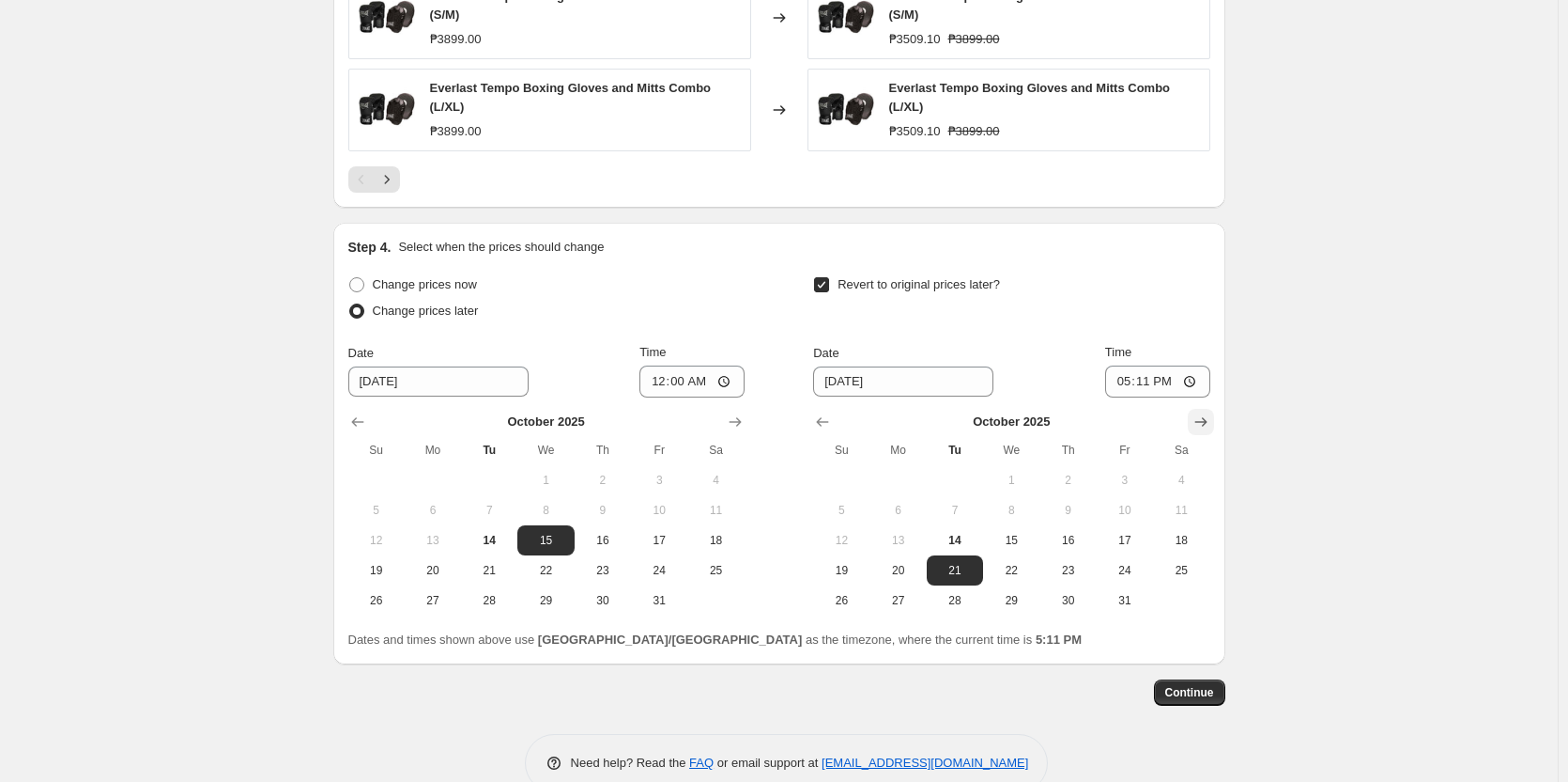
click at [1206, 431] on icon "Show next month, November 2025" at bounding box center [1201, 422] width 19 height 19
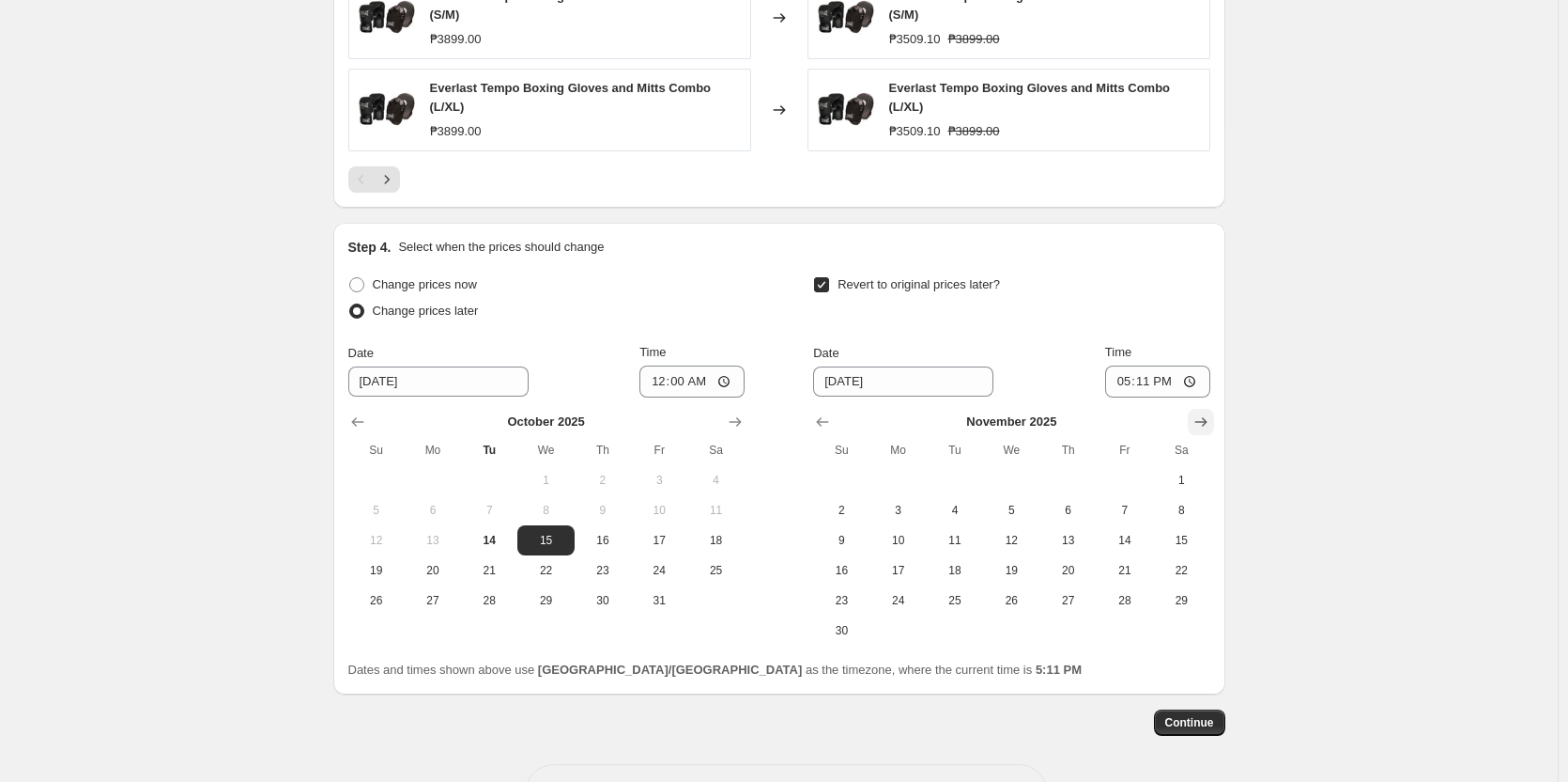
click at [1206, 431] on icon "Show next month, December 2025" at bounding box center [1201, 422] width 19 height 19
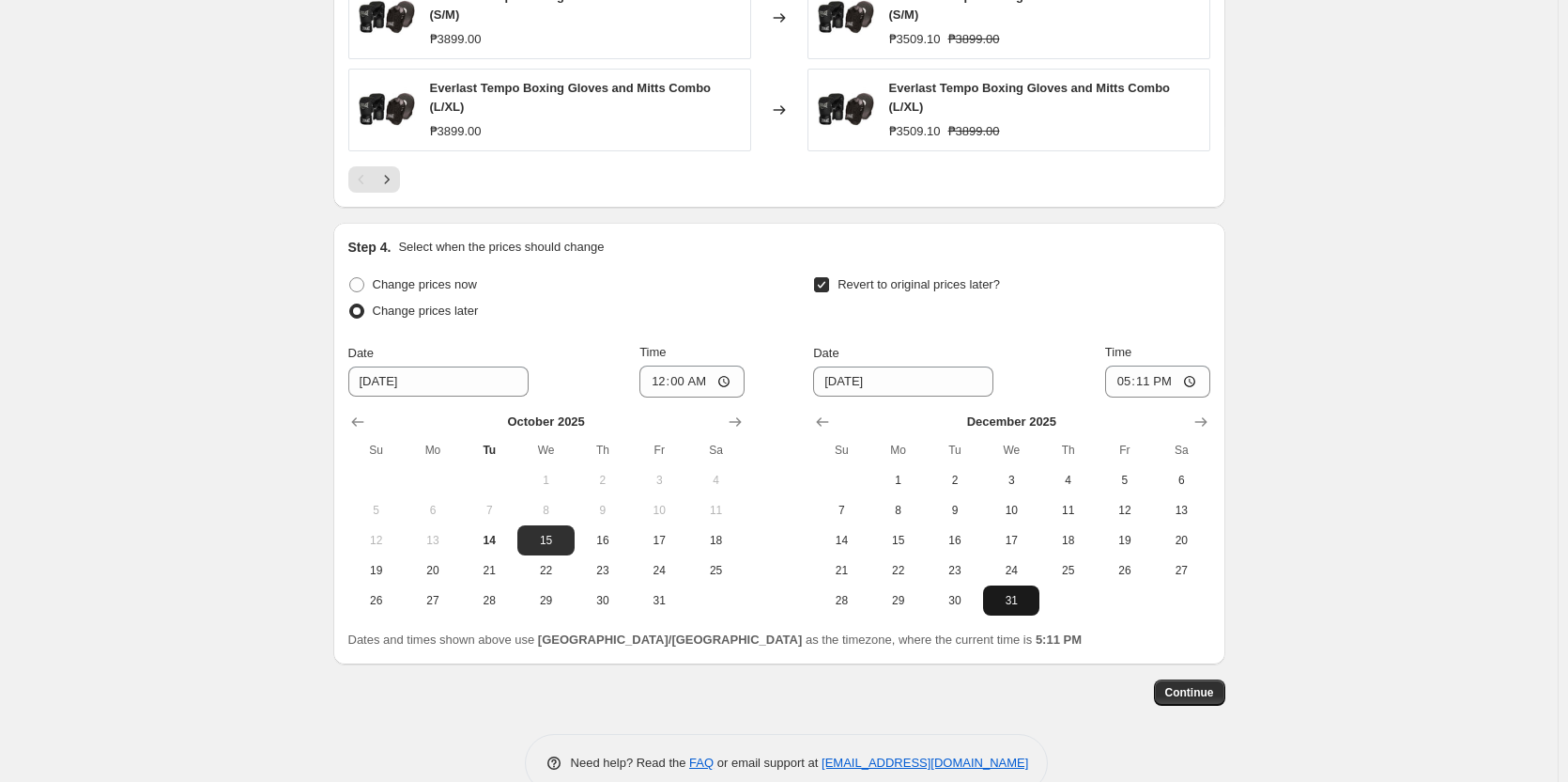
click at [1004, 595] on span "31" at bounding box center [1011, 601] width 41 height 15
type input "[DATE]"
click at [1131, 388] on input "17:11" at bounding box center [1158, 381] width 105 height 32
type input "00:00"
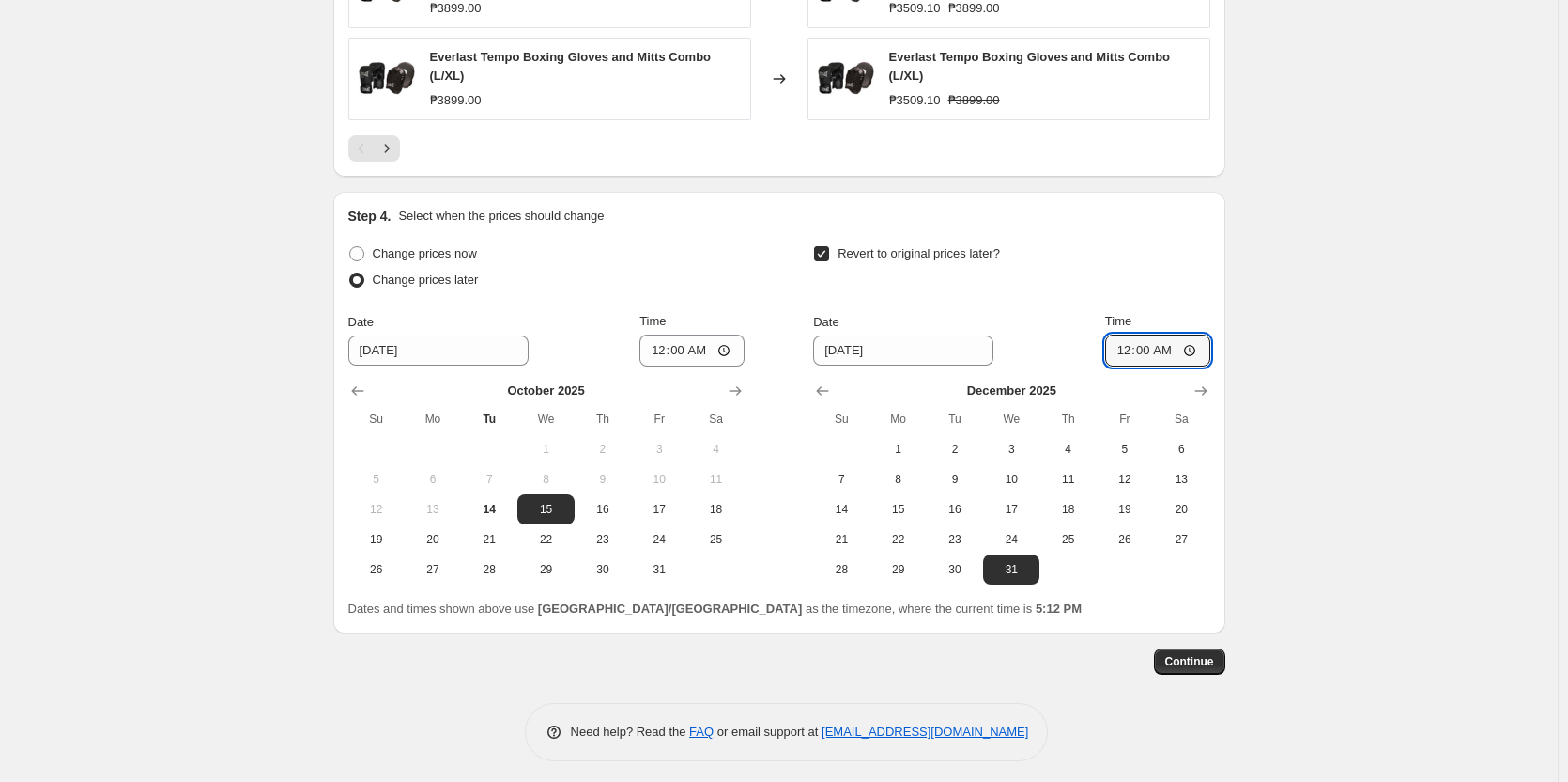
scroll to position [1531, 0]
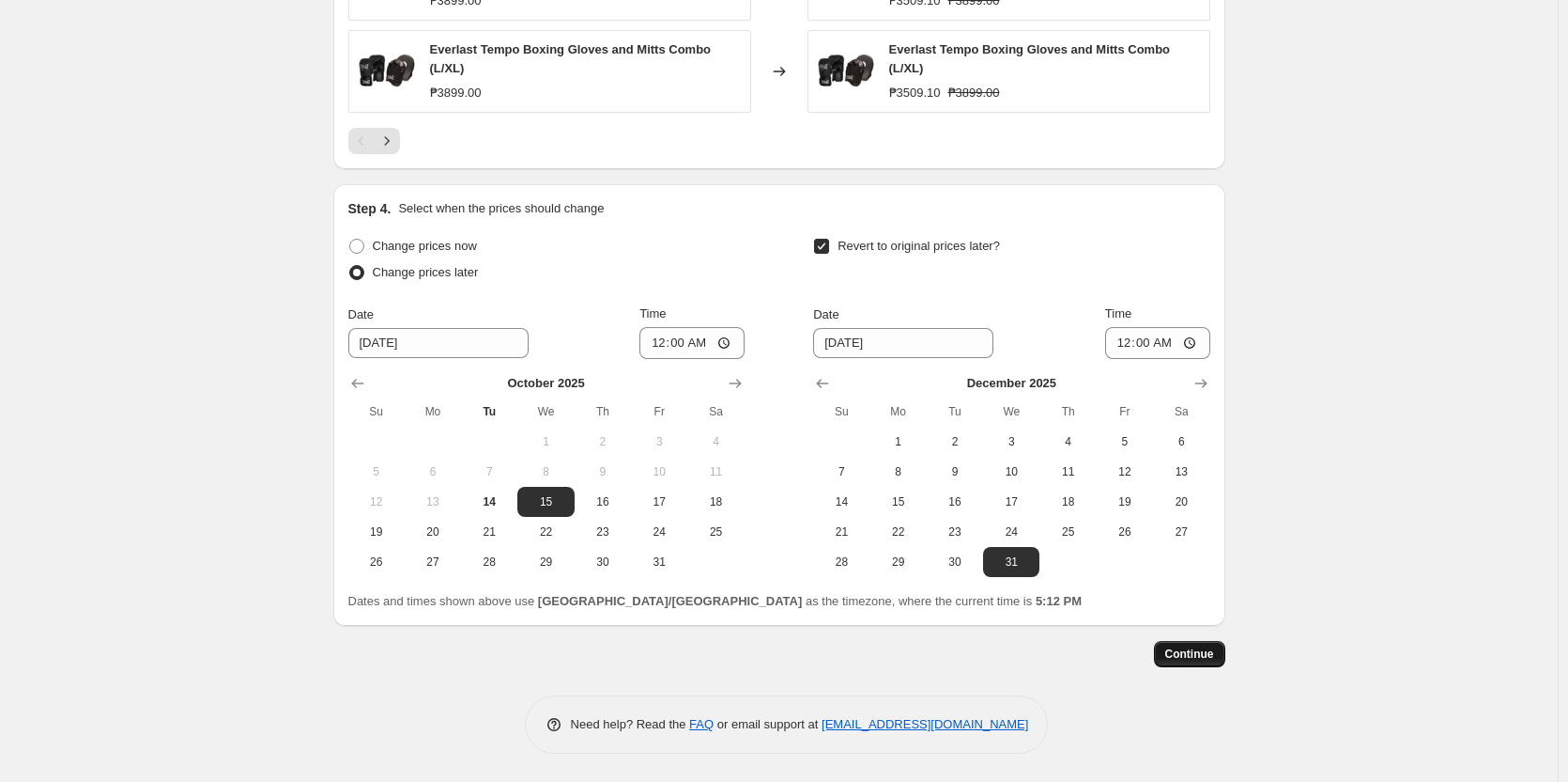
click at [1207, 662] on span "Continue" at bounding box center [1189, 654] width 49 height 15
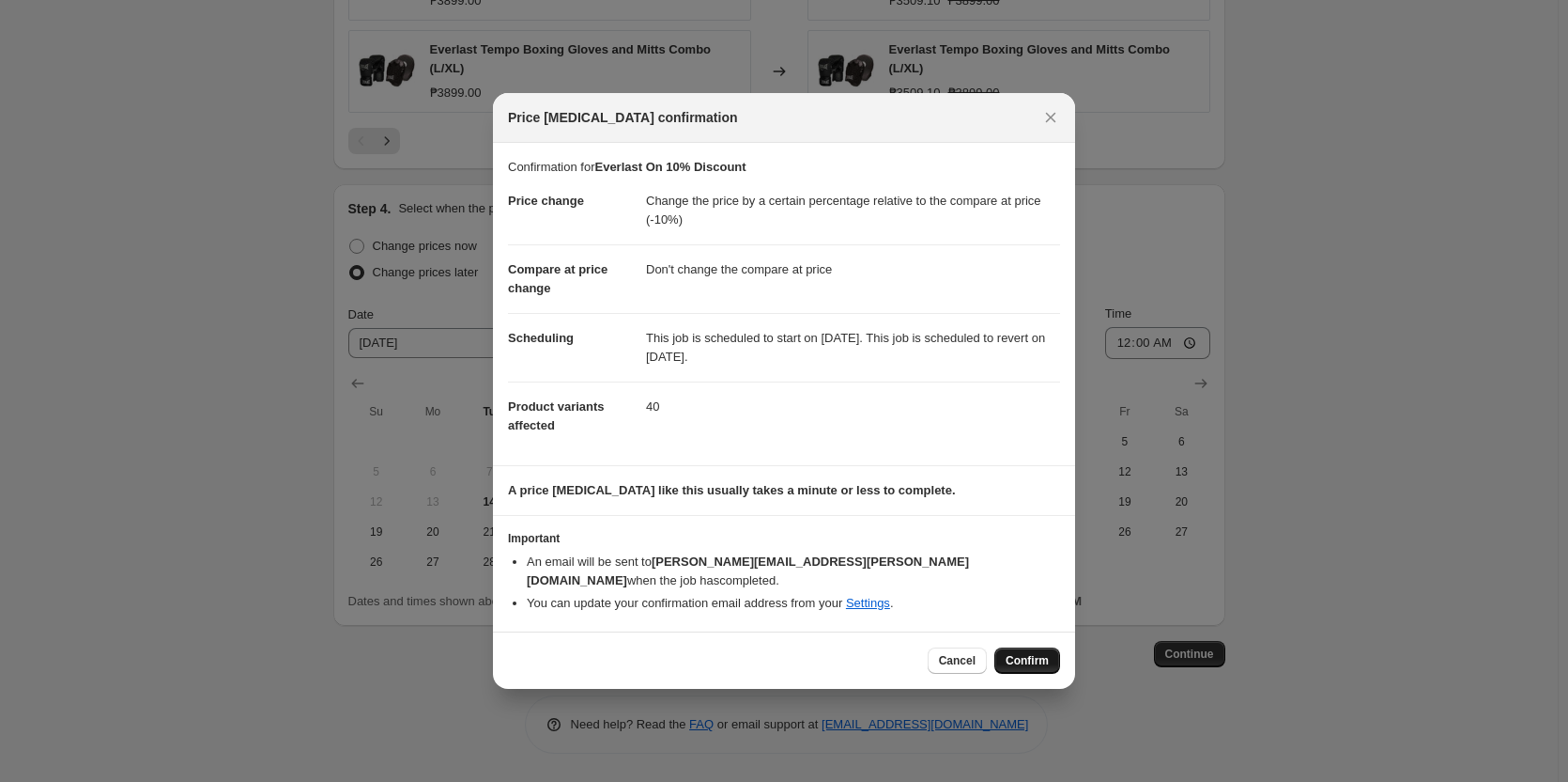
click at [1034, 653] on span "Confirm" at bounding box center [1027, 661] width 43 height 15
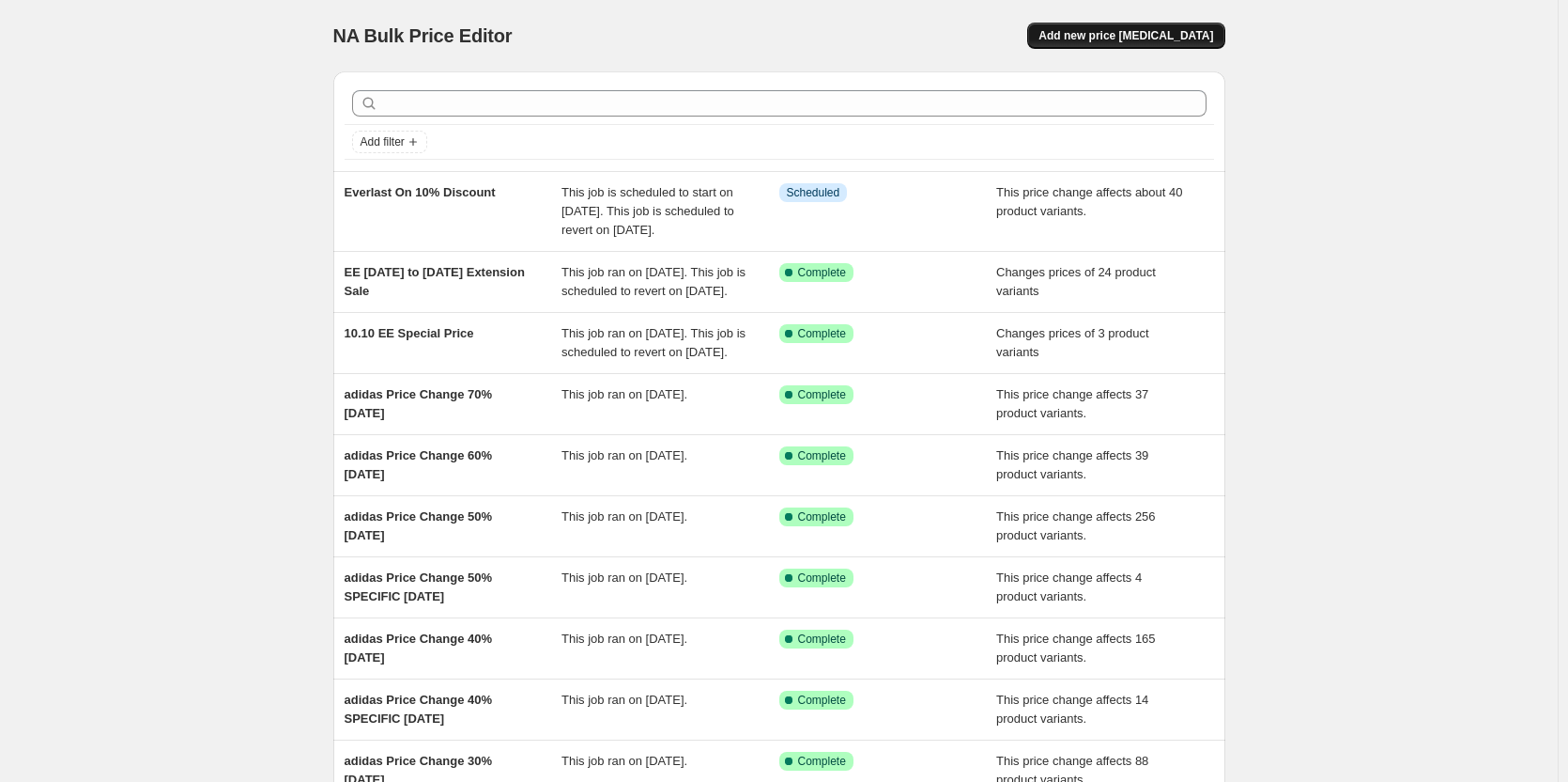
click at [1132, 39] on span "Add new price [MEDICAL_DATA]" at bounding box center [1125, 36] width 175 height 15
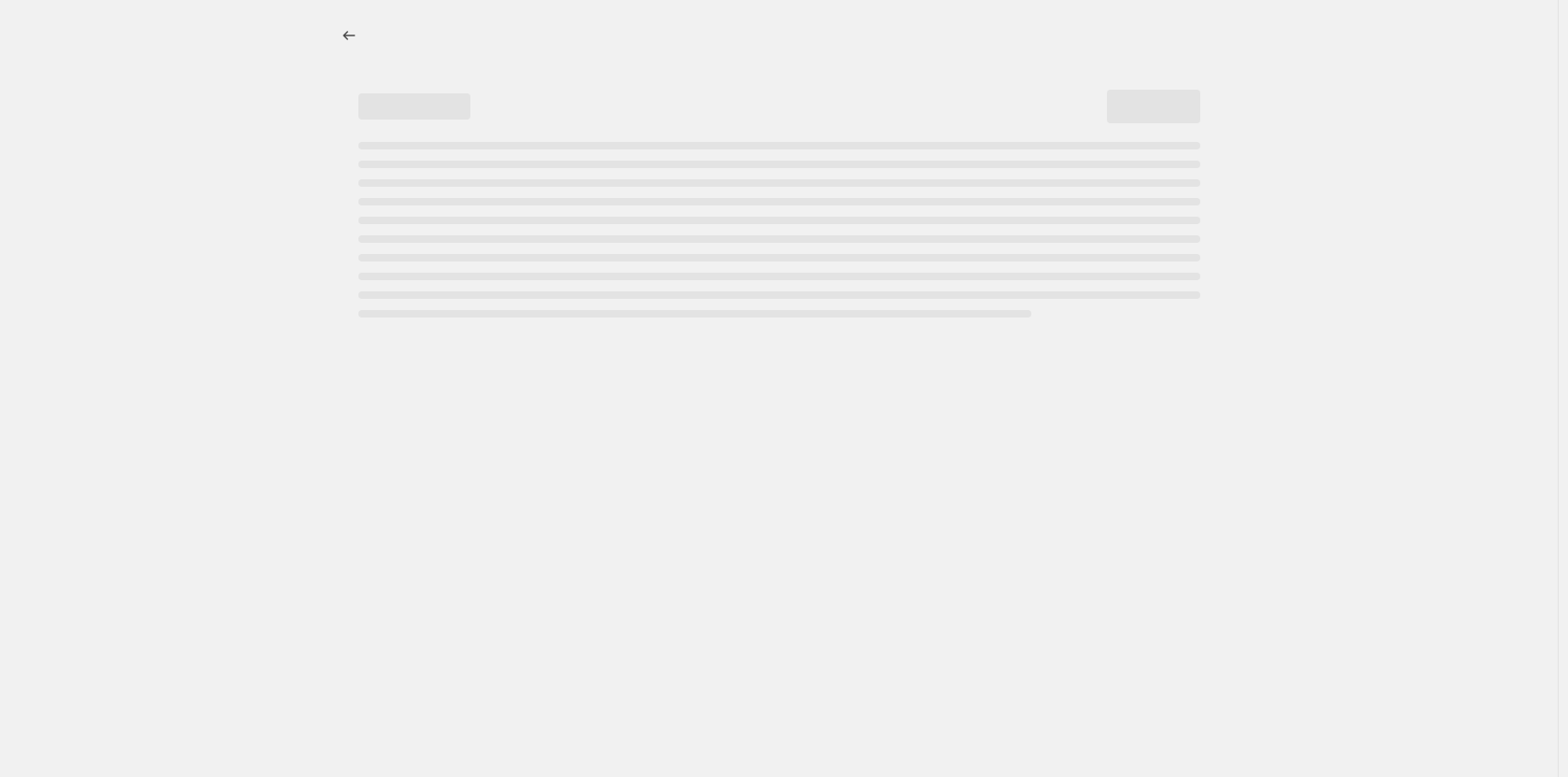
select select "percentage"
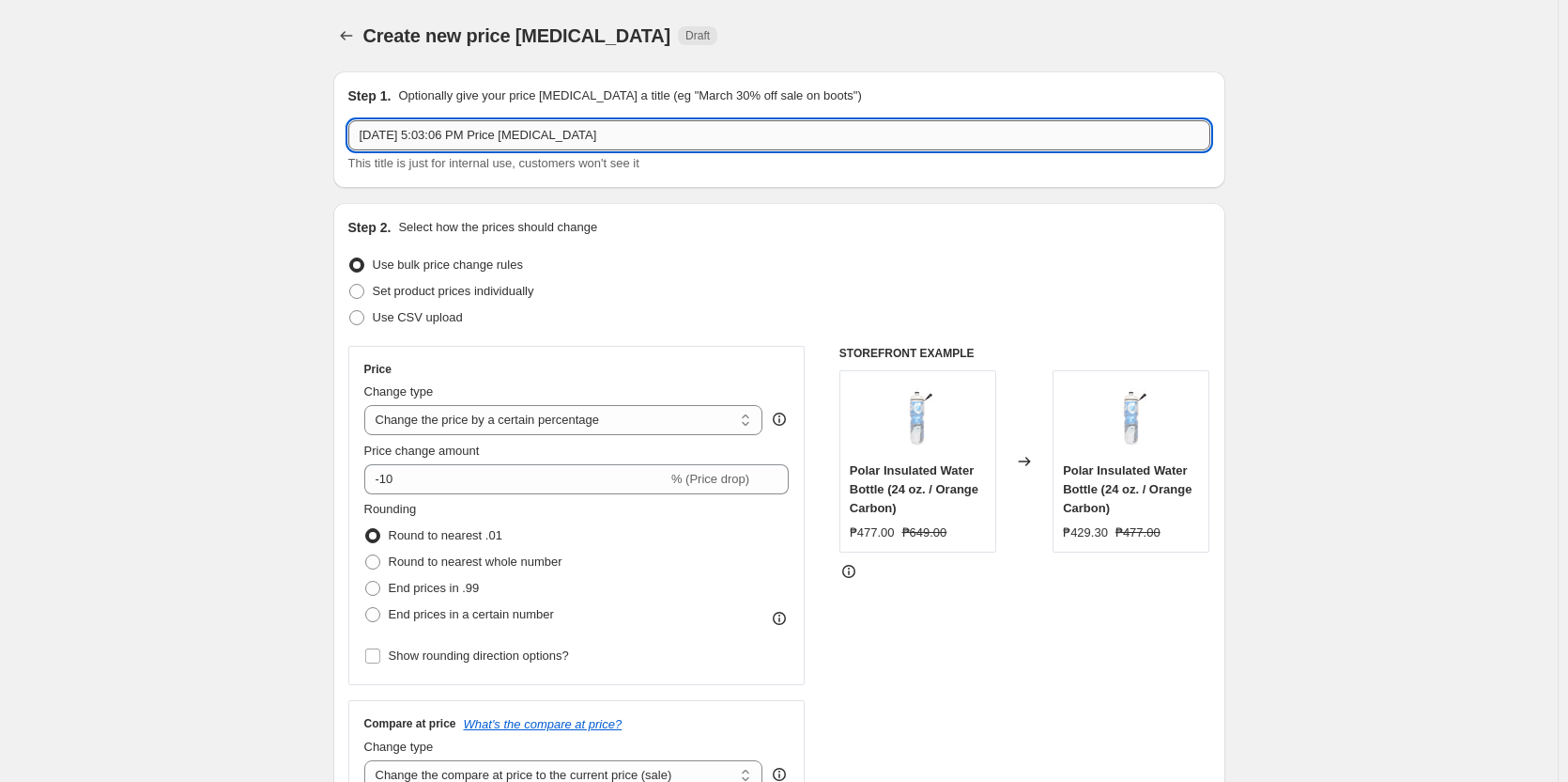
click at [643, 140] on input "[DATE] 5:03:06 PM Price [MEDICAL_DATA]" at bounding box center [779, 135] width 862 height 30
drag, startPoint x: 643, startPoint y: 140, endPoint x: 353, endPoint y: 138, distance: 290.0
click at [353, 138] on input "[DATE] 5:03:06 PM Price [MEDICAL_DATA]" at bounding box center [779, 135] width 862 height 30
type input "TYR Price Change"
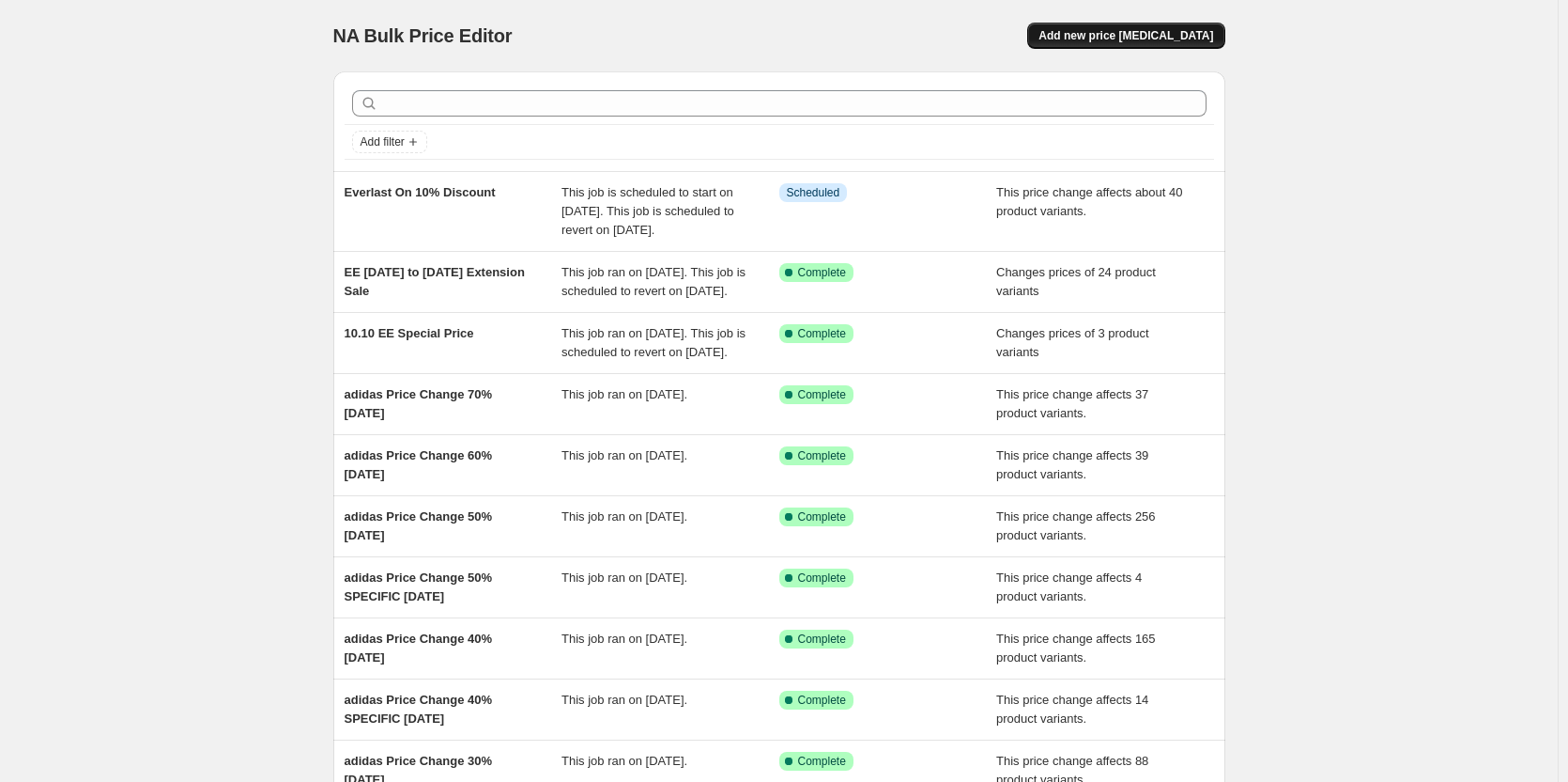
click at [1127, 33] on span "Add new price [MEDICAL_DATA]" at bounding box center [1125, 36] width 175 height 15
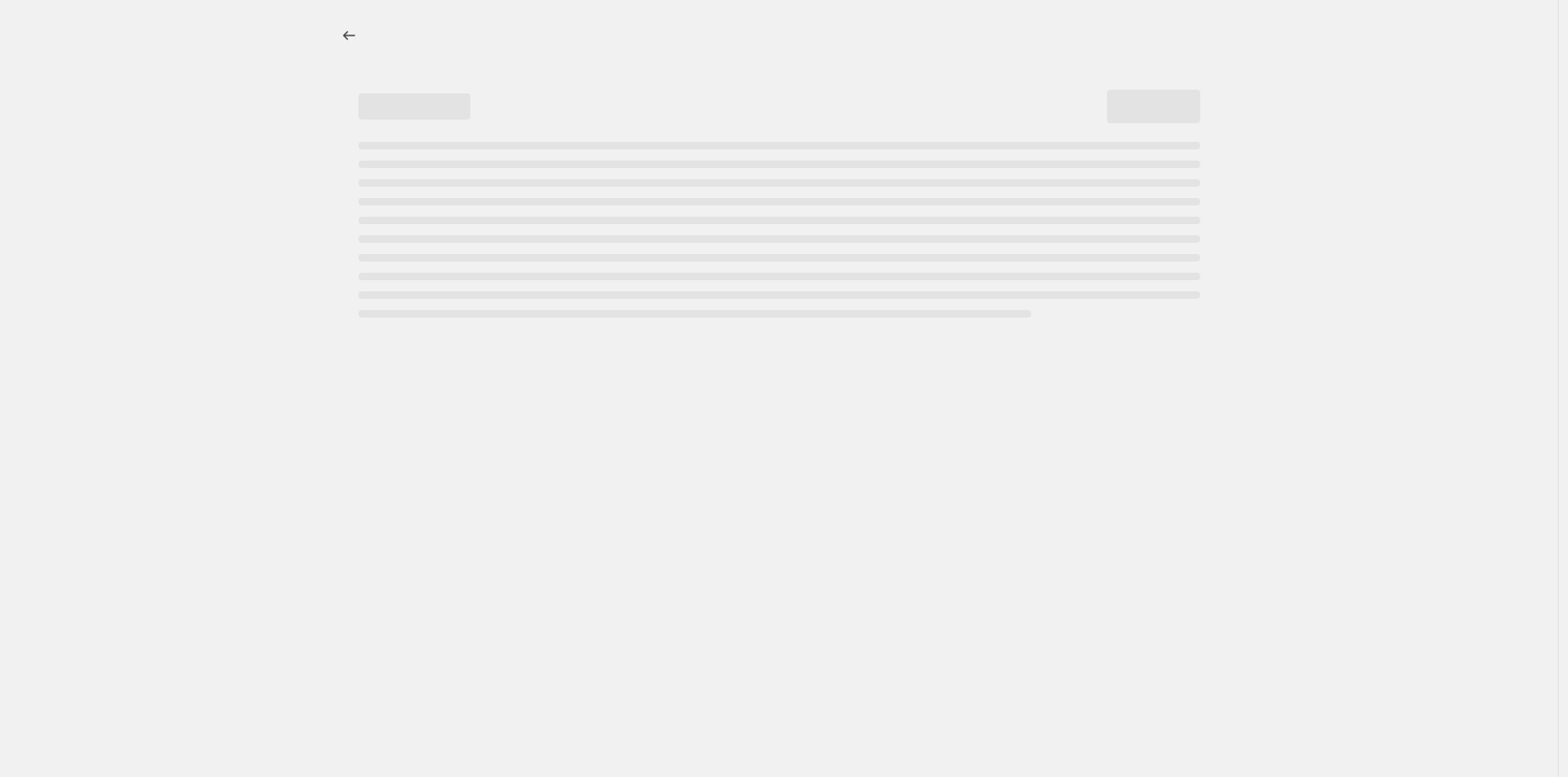
select select "percentage"
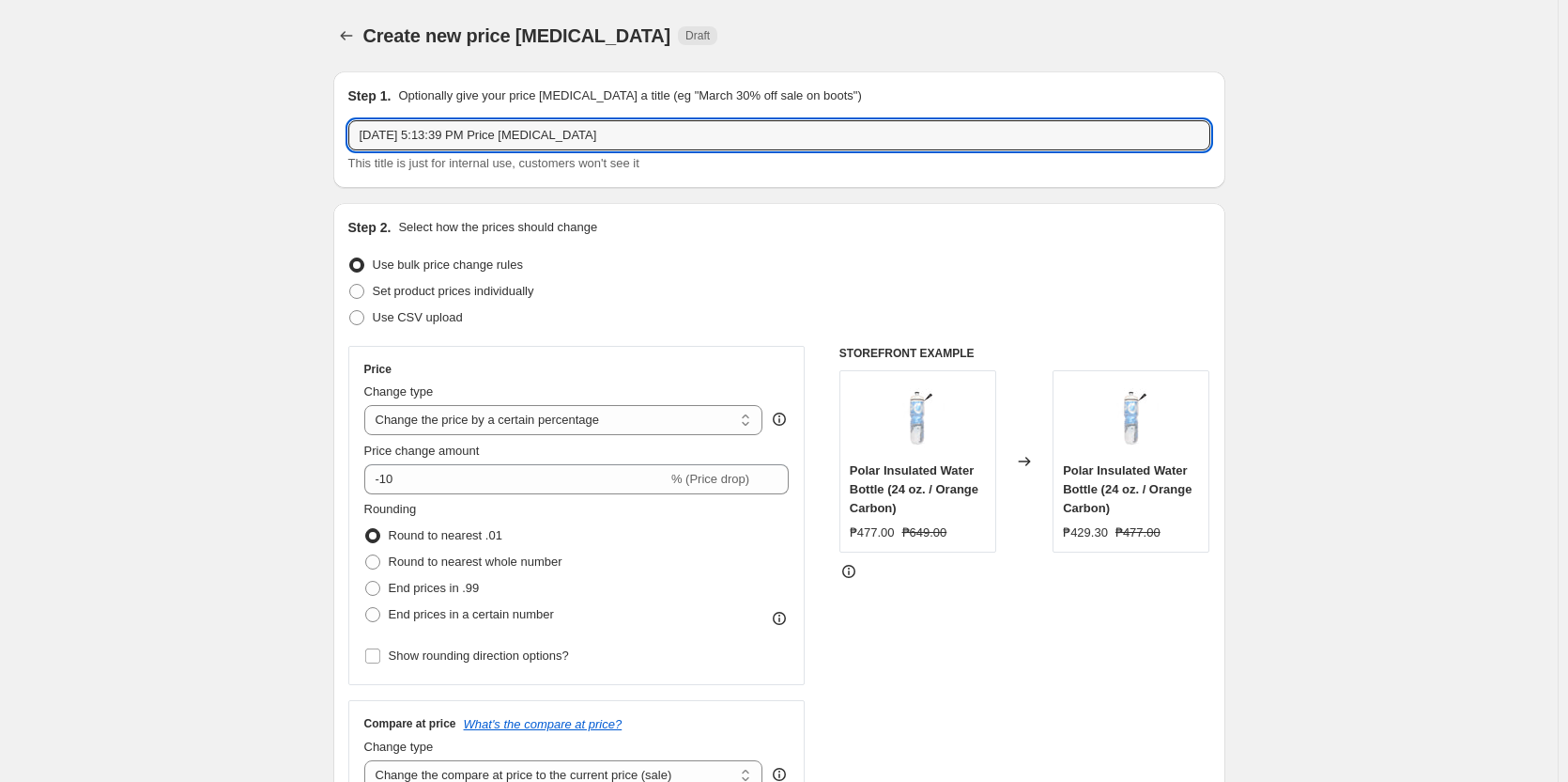
drag, startPoint x: 618, startPoint y: 132, endPoint x: 344, endPoint y: 151, distance: 274.7
click at [344, 151] on div "Step 1. Optionally give your price change job a title (eg "March 30% off sale o…" at bounding box center [779, 130] width 892 height 116
type input "TYR Price Change"
click at [623, 428] on select "Change the price to a certain amount Change the price by a certain amount Chang…" at bounding box center [564, 419] width 399 height 30
